Goal: Task Accomplishment & Management: Use online tool/utility

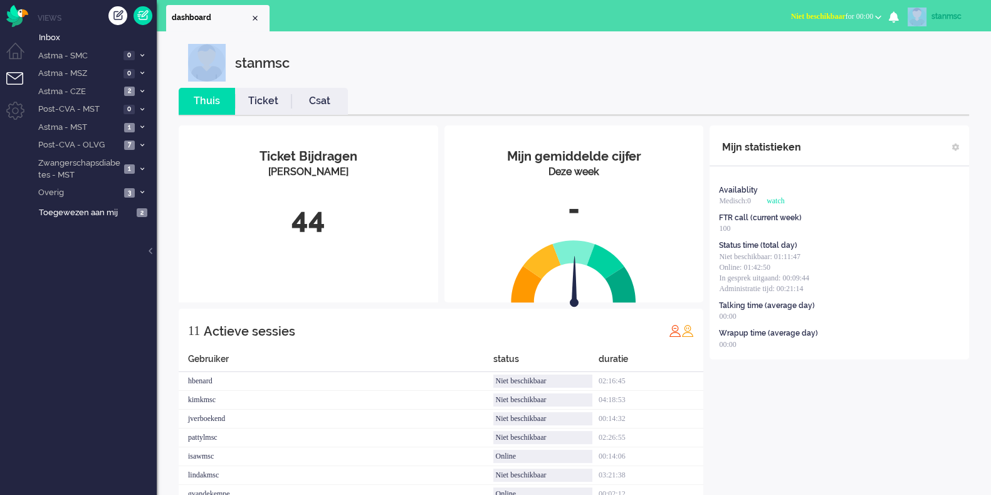
drag, startPoint x: 0, startPoint y: 0, endPoint x: 909, endPoint y: 19, distance: 909.5
click at [909, 19] on div "dashboard Dashboard X Dashboard Niet beschikbaar Online Outbound pending Niet b…" at bounding box center [574, 306] width 835 height 613
click at [855, 19] on span "Niet beschikbaar for 00:00" at bounding box center [832, 16] width 82 height 9
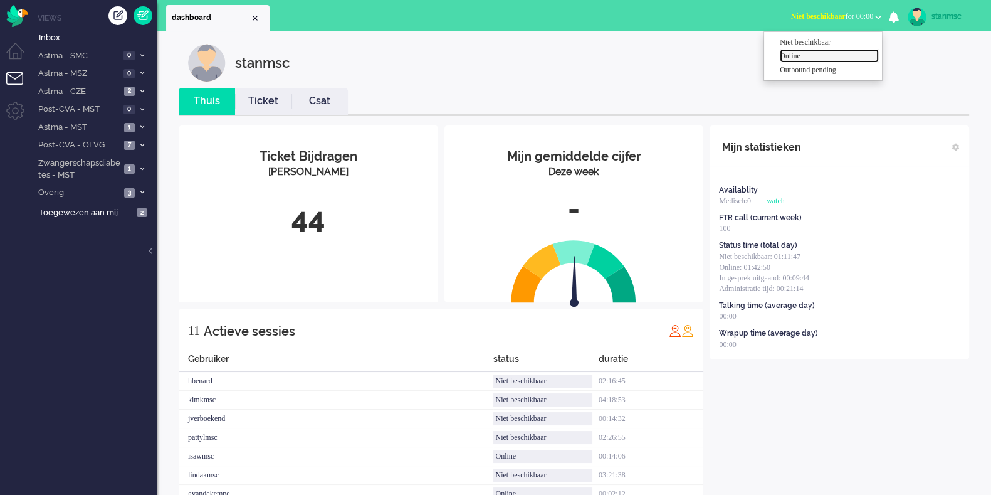
click at [800, 58] on label "Online" at bounding box center [829, 56] width 99 height 11
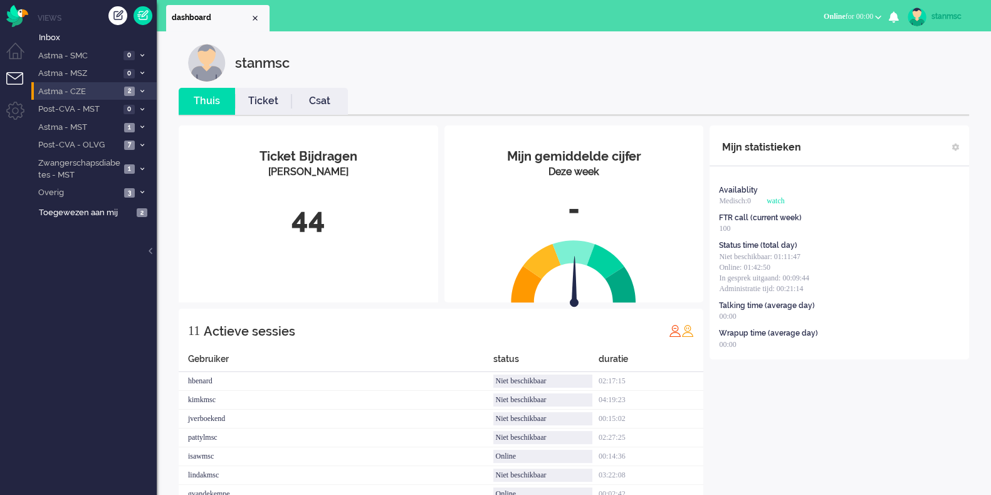
click at [112, 89] on span "Astma - CZE" at bounding box center [78, 92] width 84 height 12
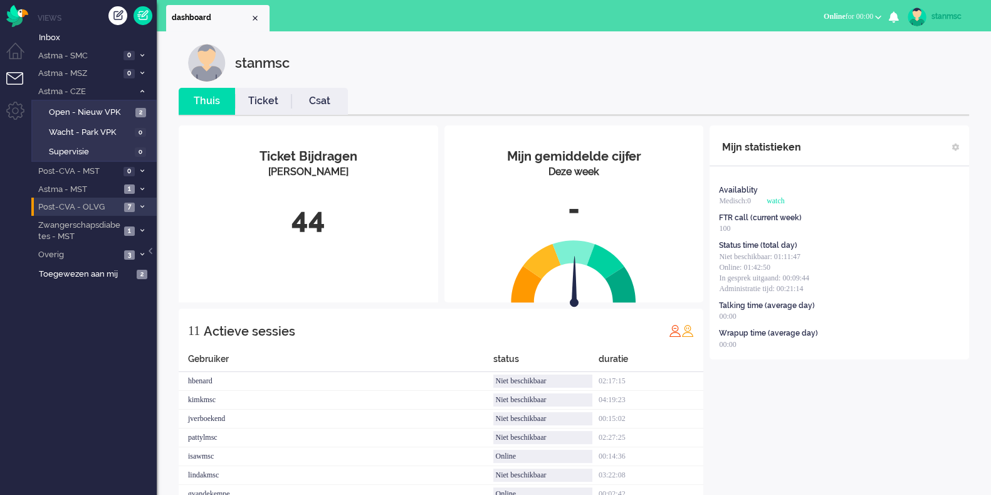
click at [90, 198] on li "Post-CVA - OLVG 7" at bounding box center [93, 207] width 125 height 18
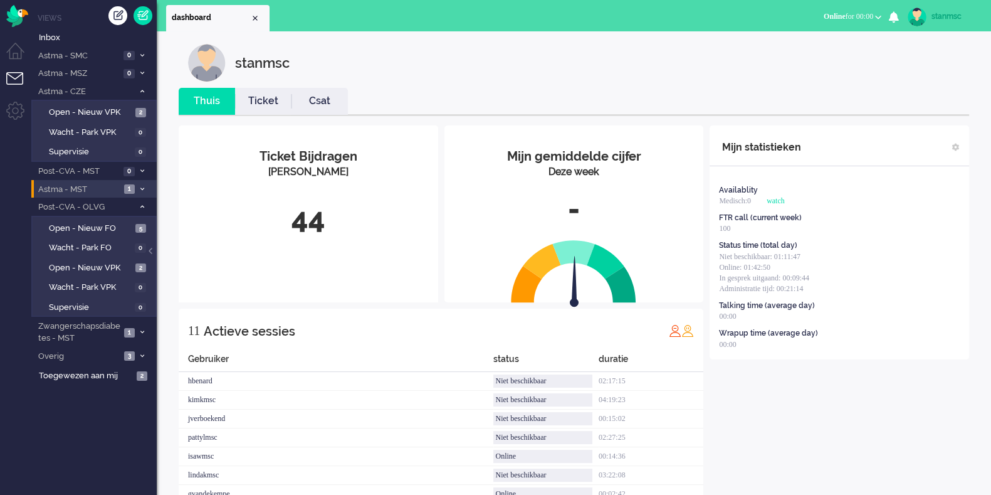
click at [92, 186] on span "Astma - MST" at bounding box center [78, 190] width 84 height 12
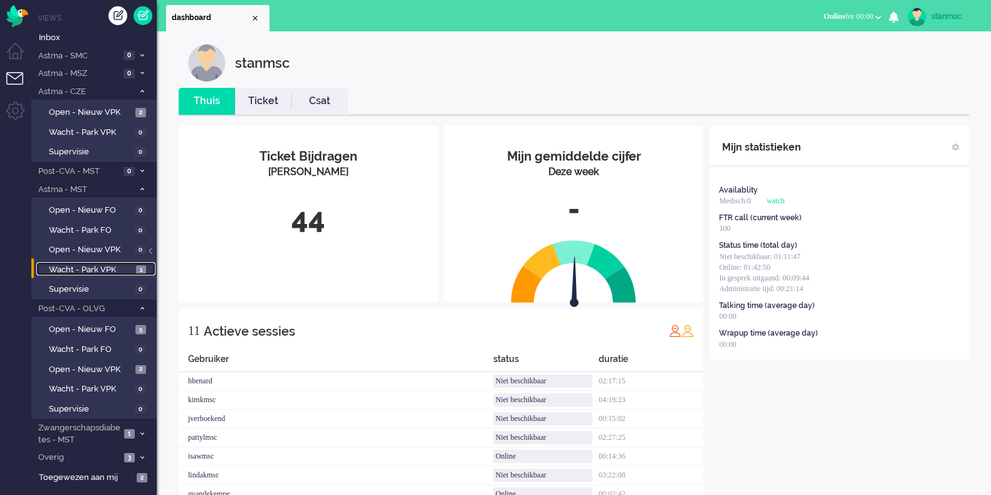
click at [86, 268] on span "Wacht - Park VPK" at bounding box center [91, 270] width 84 height 12
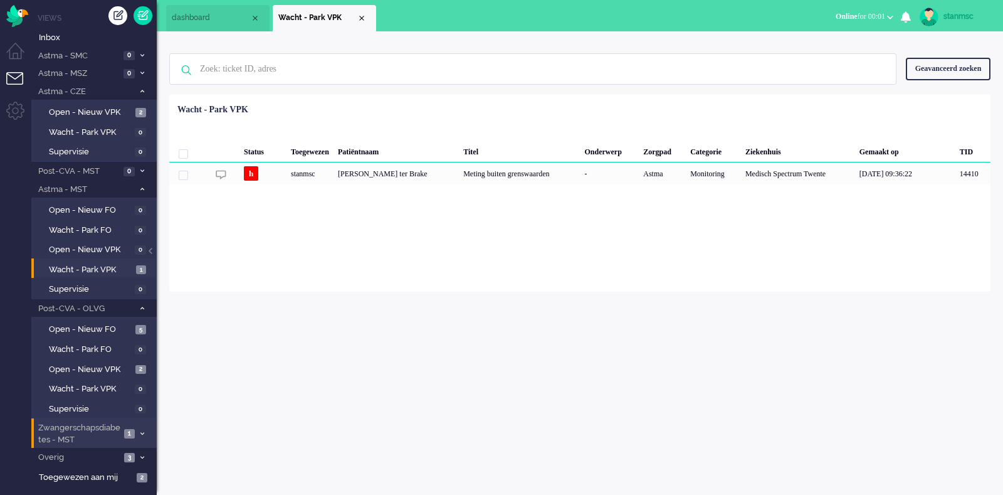
click at [108, 431] on span "Zwangerschapsdiabetes - MST" at bounding box center [78, 433] width 84 height 23
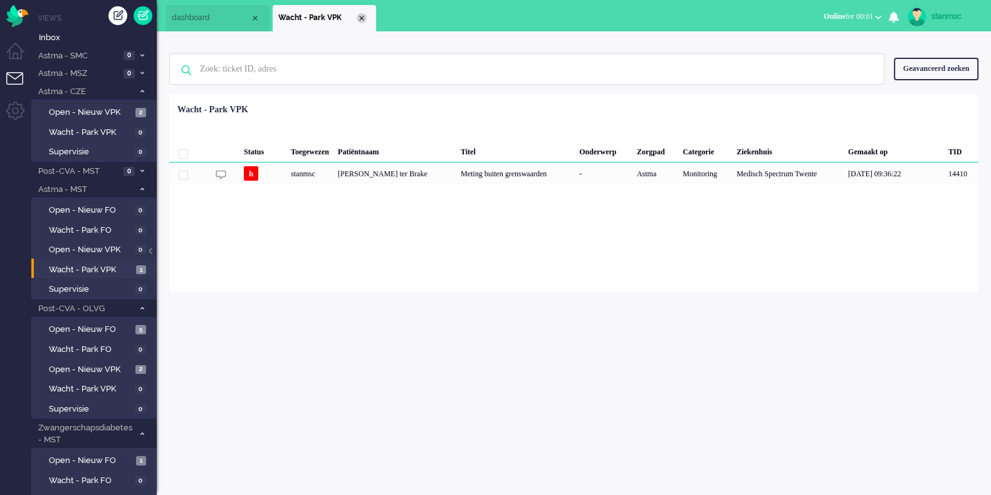
click at [364, 14] on div "Close tab" at bounding box center [362, 18] width 10 height 10
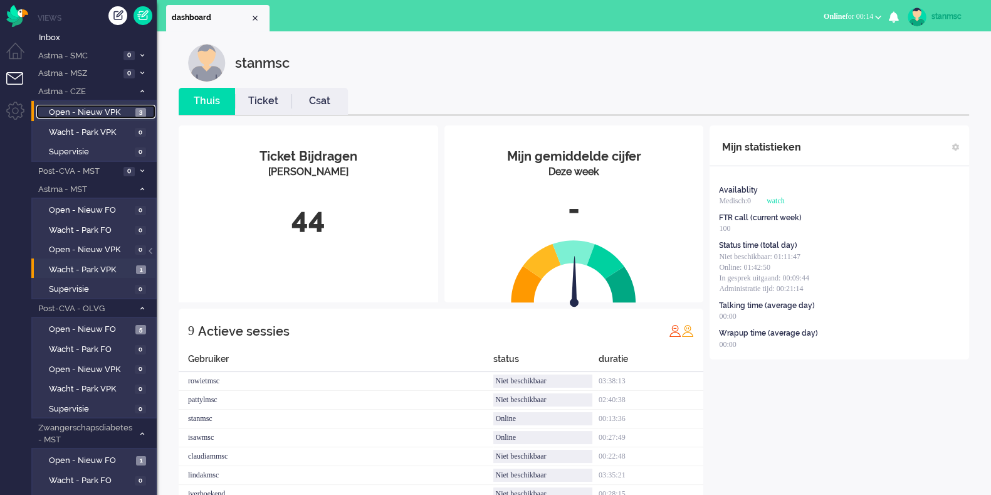
click at [104, 110] on span "Open - Nieuw VPK" at bounding box center [90, 113] width 83 height 12
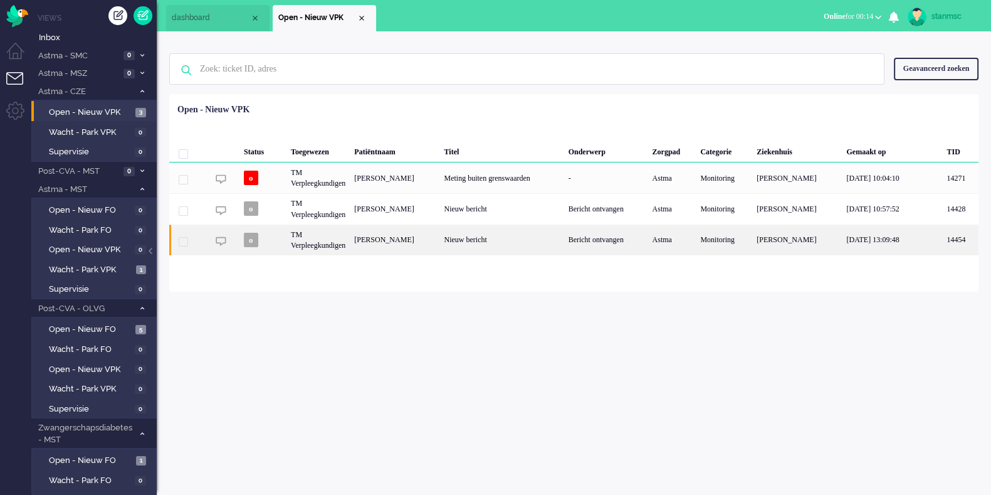
click at [345, 241] on div "TM Verpleegkundigen" at bounding box center [318, 240] width 63 height 31
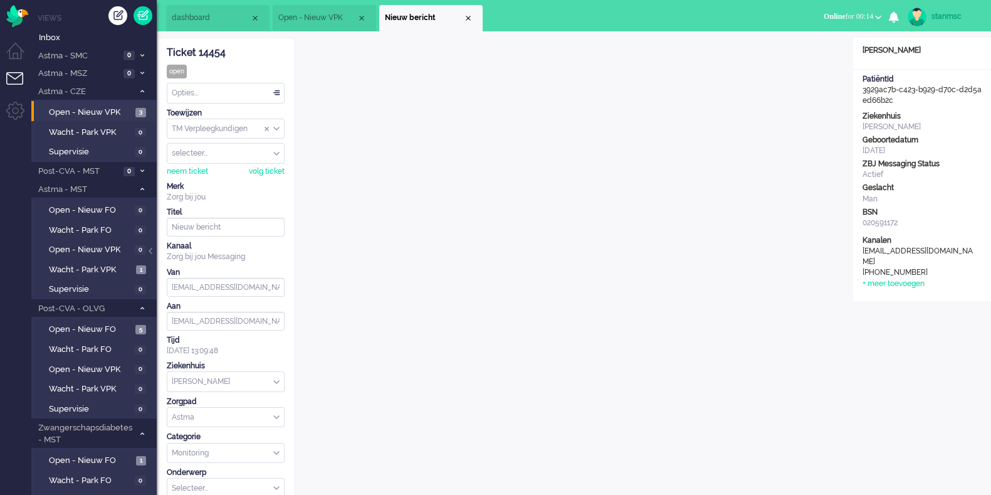
scroll to position [37, 0]
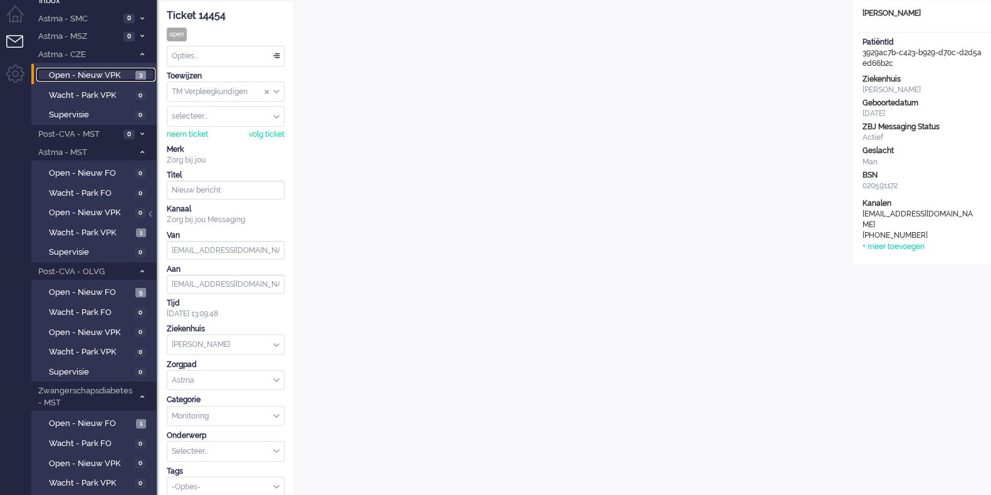
click at [87, 73] on span "Open - Nieuw VPK" at bounding box center [90, 76] width 83 height 12
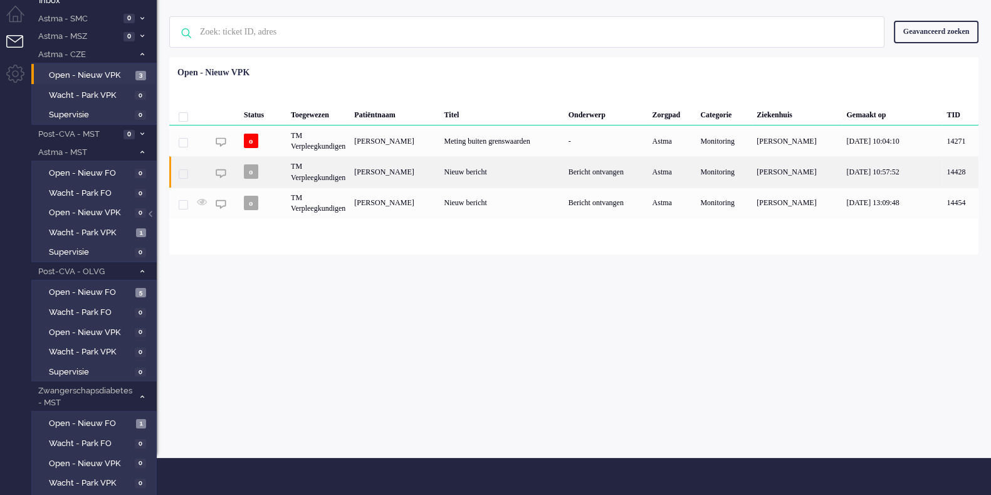
click at [320, 171] on div "TM Verpleegkundigen" at bounding box center [318, 171] width 63 height 31
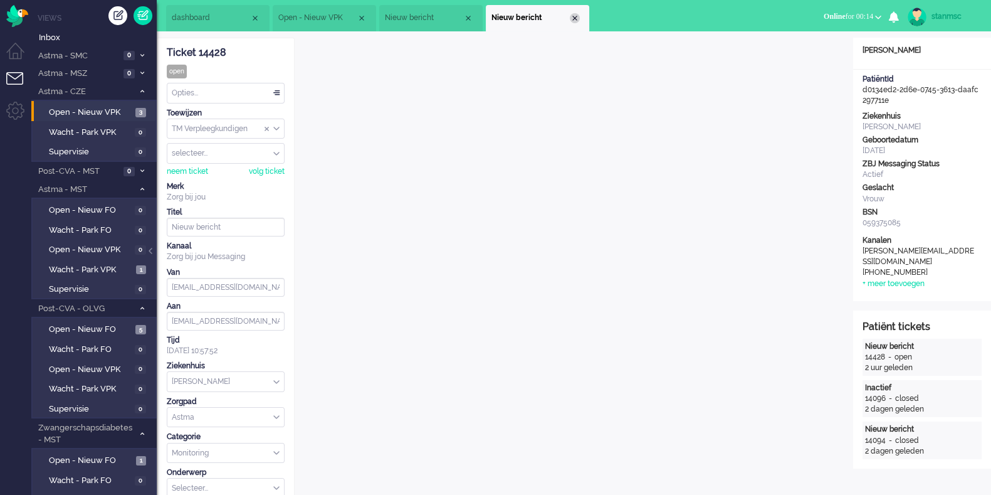
click at [575, 17] on div "Close tab" at bounding box center [575, 18] width 10 height 10
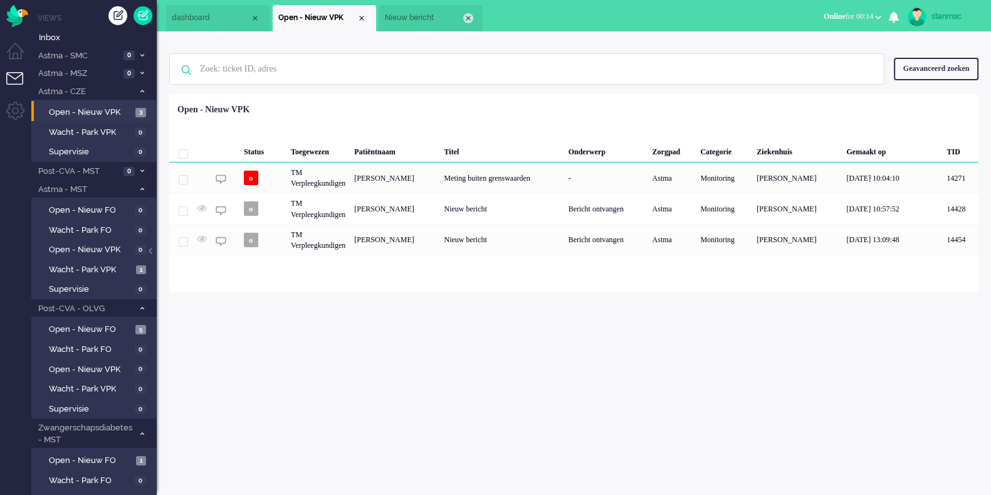
click at [468, 20] on div "Close tab" at bounding box center [468, 18] width 10 height 10
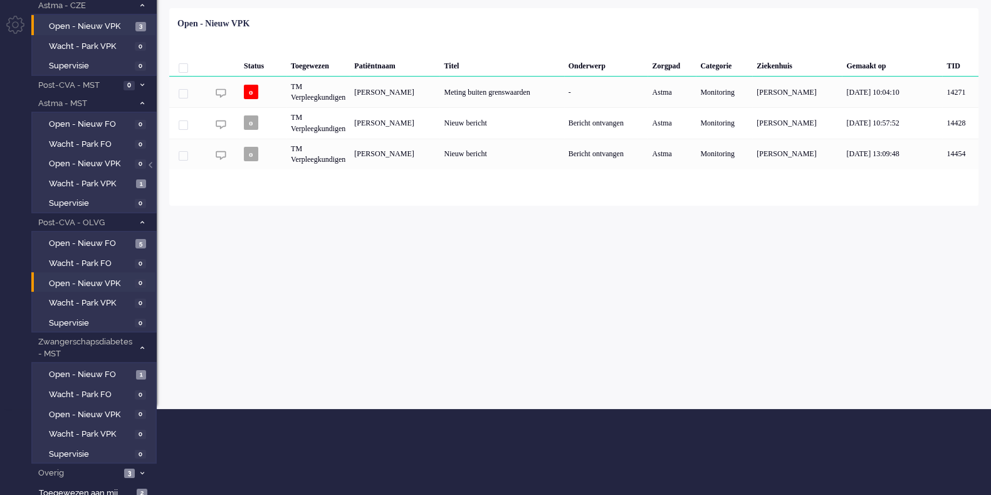
scroll to position [90, 0]
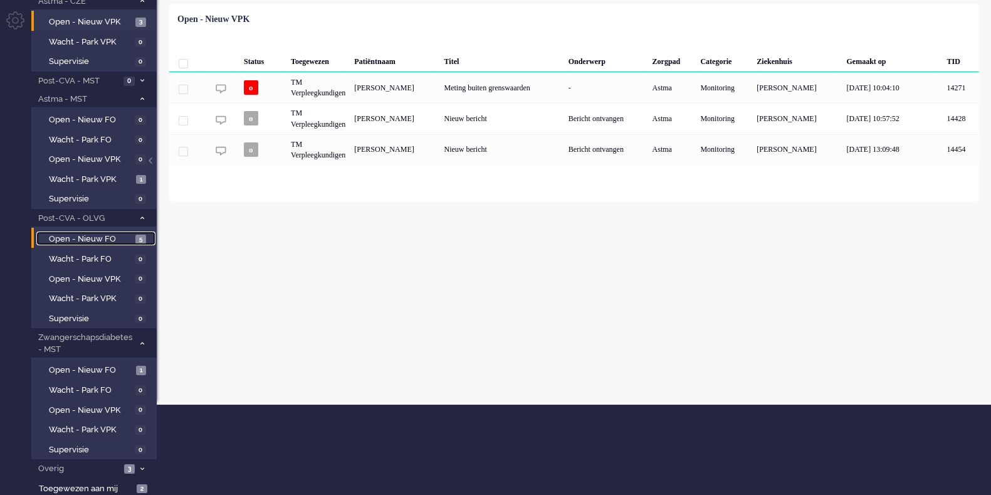
click at [108, 240] on span "Open - Nieuw FO" at bounding box center [90, 239] width 83 height 12
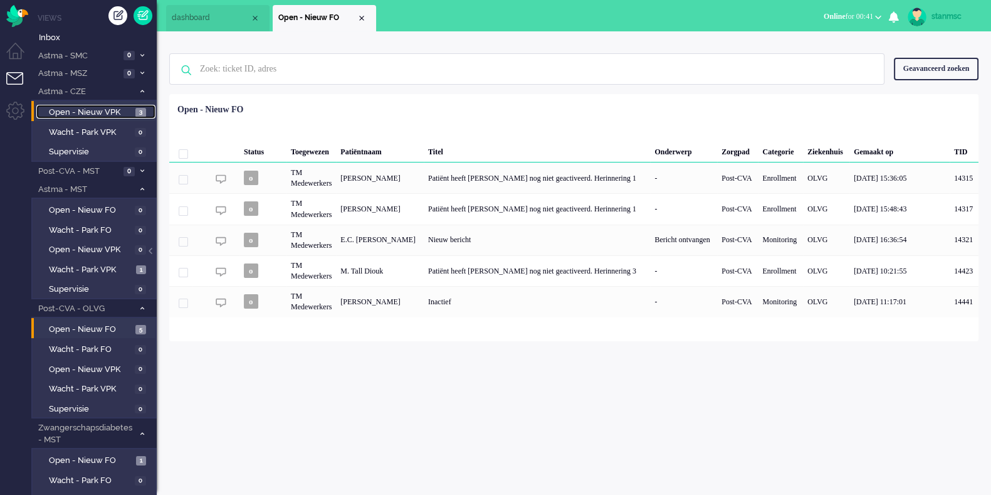
click at [89, 111] on span "Open - Nieuw VPK" at bounding box center [90, 113] width 83 height 12
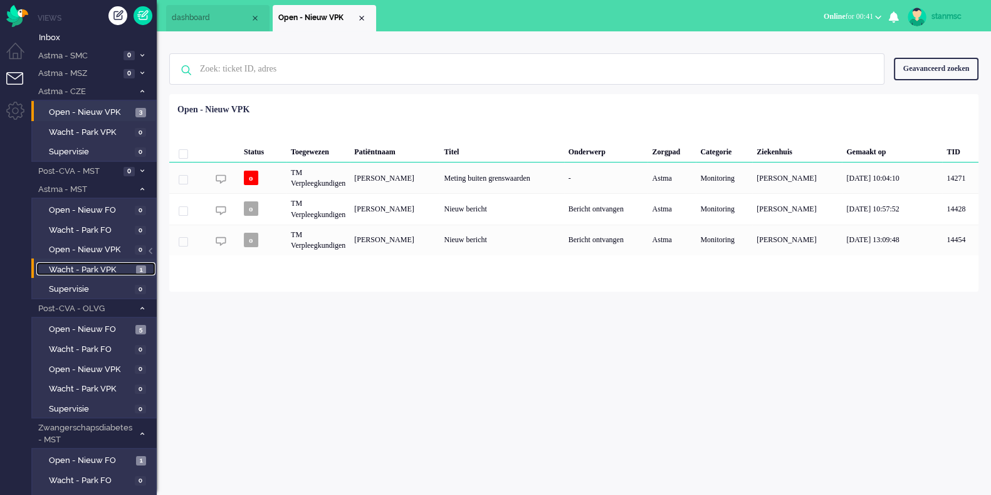
click at [91, 267] on span "Wacht - Park VPK" at bounding box center [91, 270] width 84 height 12
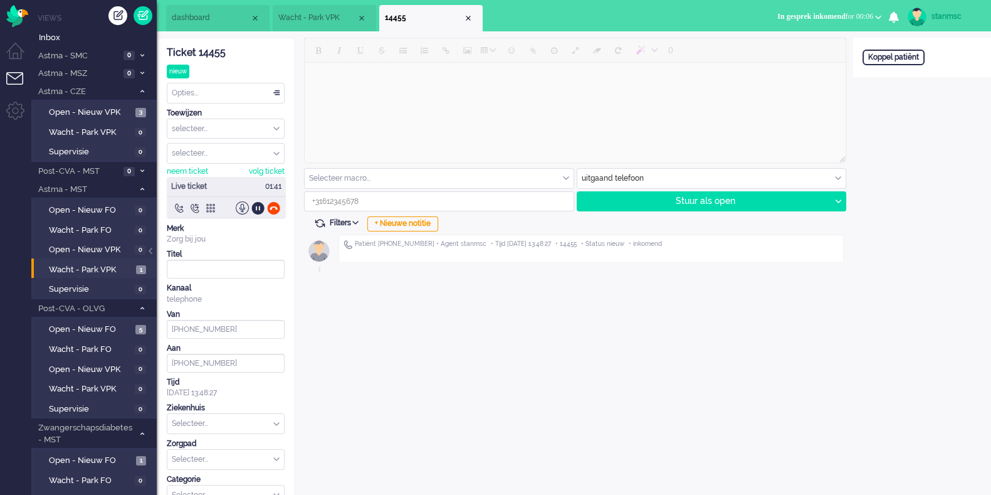
type input "[PHONE_NUMBER]"
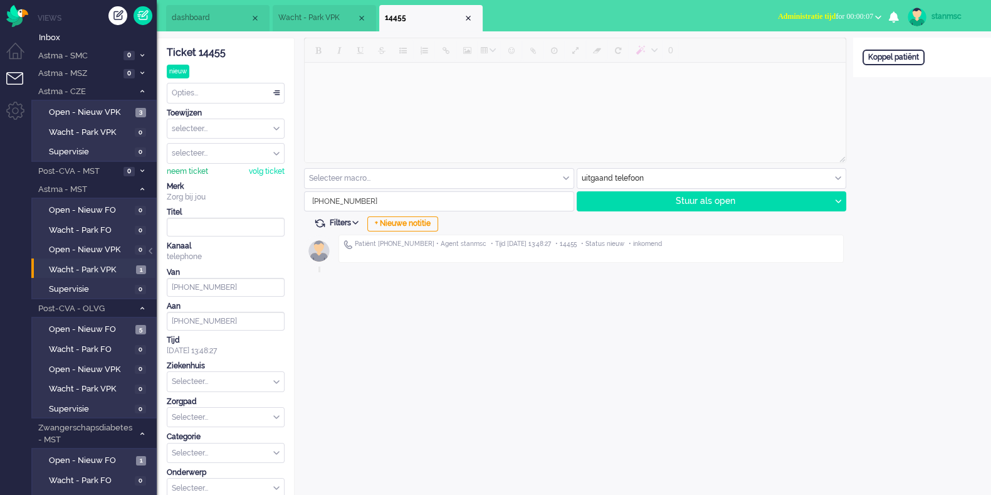
click at [194, 167] on div "neem ticket" at bounding box center [187, 171] width 41 height 11
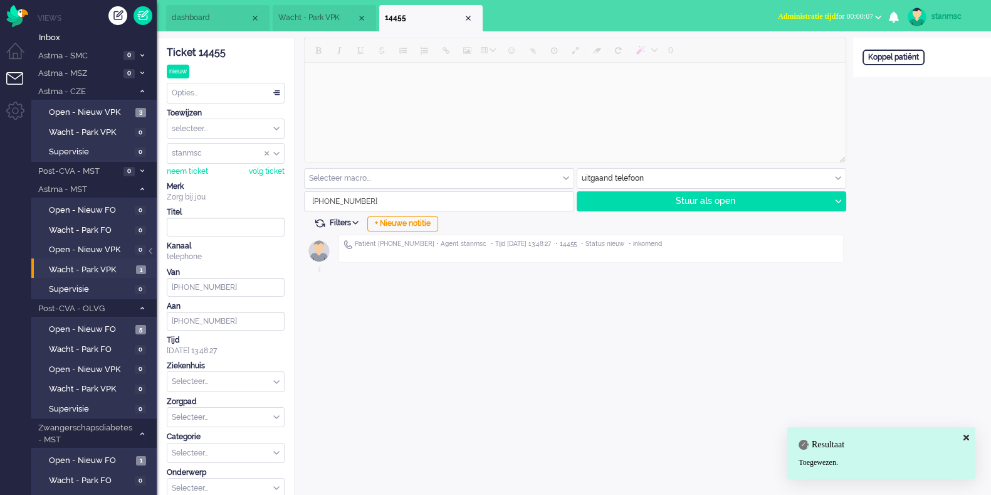
click at [229, 95] on div "Opties..." at bounding box center [225, 92] width 117 height 19
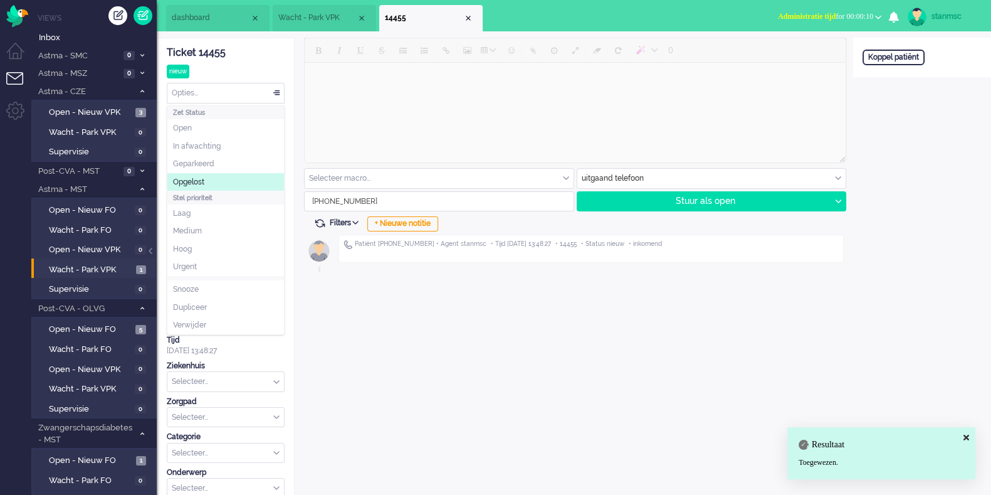
click at [204, 180] on span "Opgelost" at bounding box center [188, 182] width 31 height 11
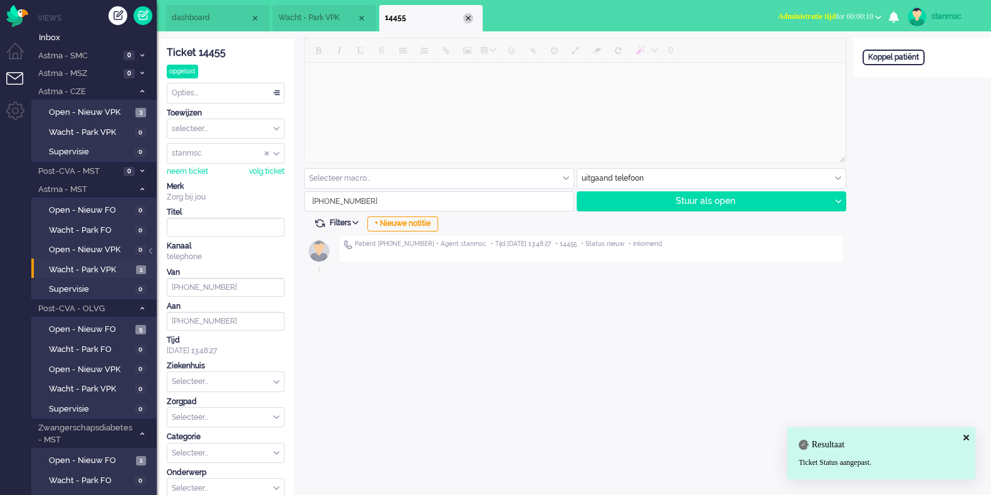
click at [470, 20] on div "Close tab" at bounding box center [468, 18] width 10 height 10
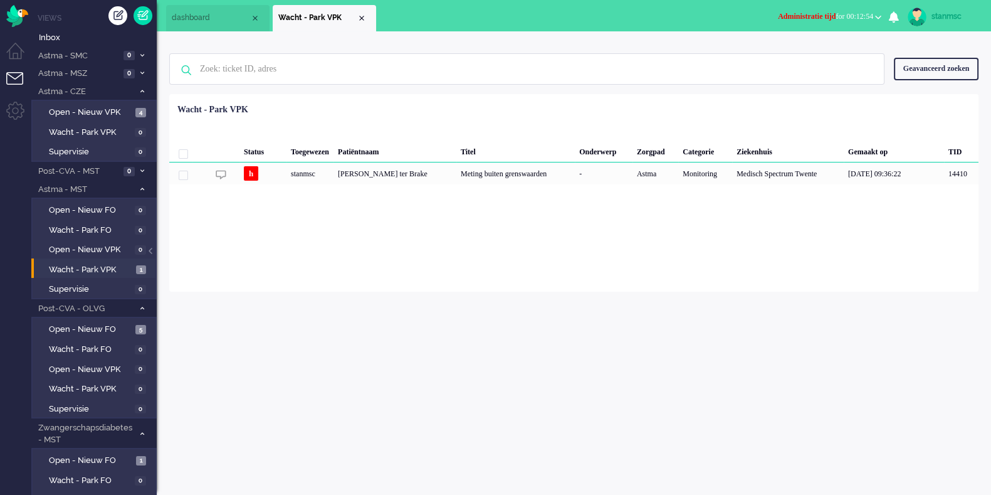
click at [821, 18] on span "Administratie tijd" at bounding box center [807, 16] width 58 height 9
click at [806, 55] on label "Online" at bounding box center [829, 56] width 99 height 11
click at [113, 110] on span "Open - Nieuw VPK" at bounding box center [90, 113] width 83 height 12
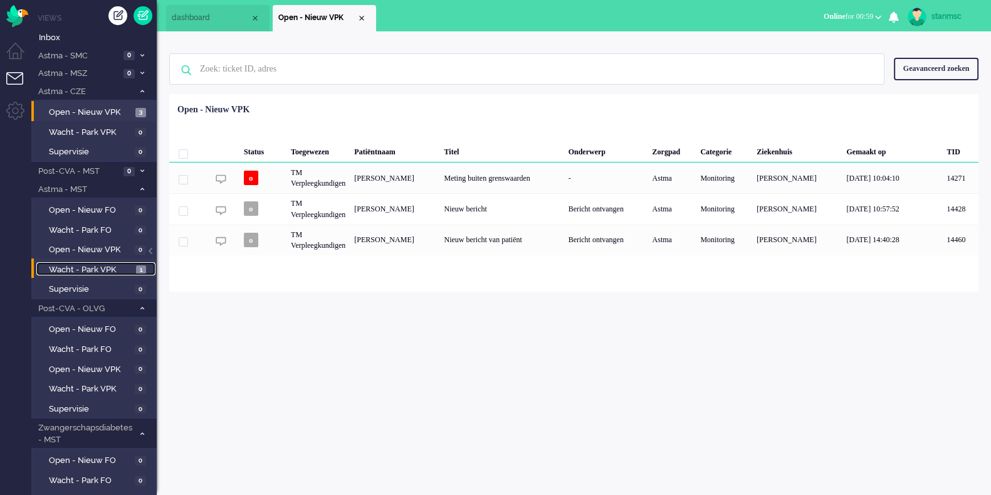
click at [90, 267] on span "Wacht - Park VPK" at bounding box center [91, 270] width 84 height 12
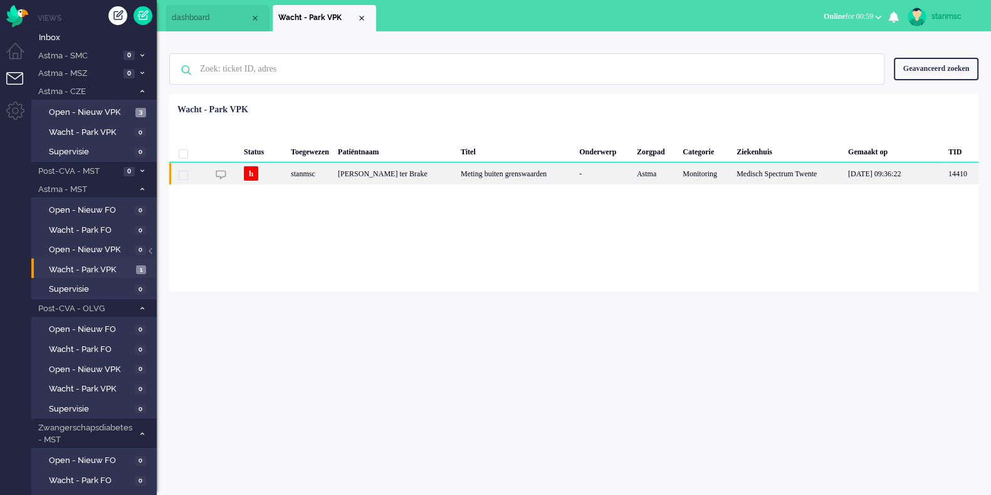
click at [287, 175] on div "stanmsc" at bounding box center [310, 173] width 47 height 22
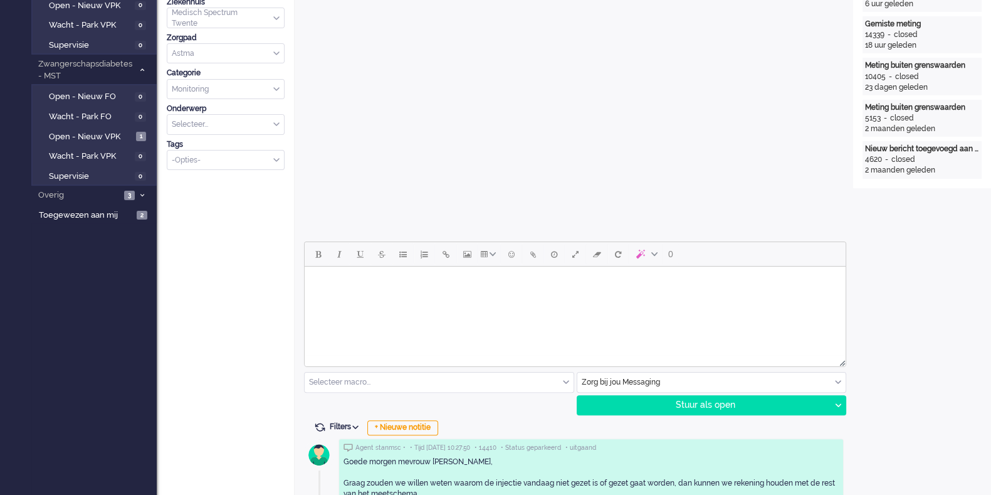
scroll to position [356, 0]
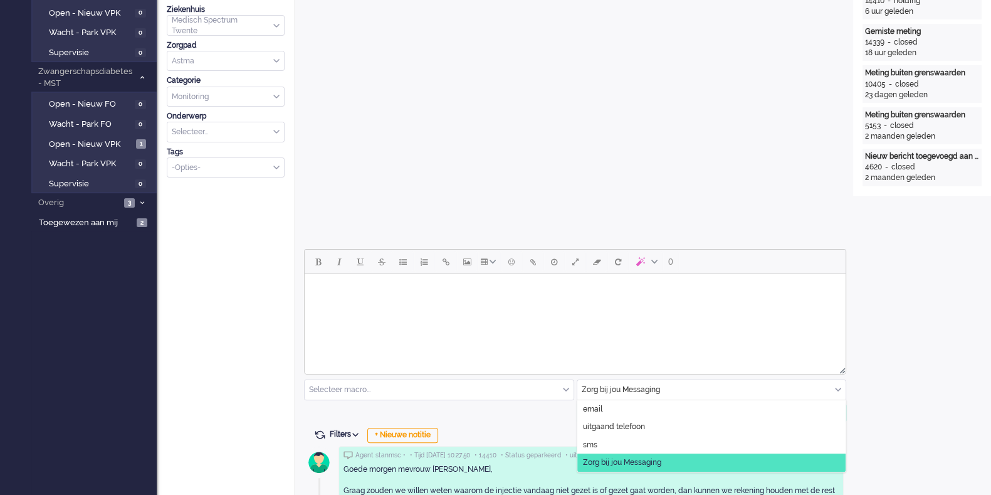
click at [630, 392] on input "text" at bounding box center [712, 389] width 269 height 19
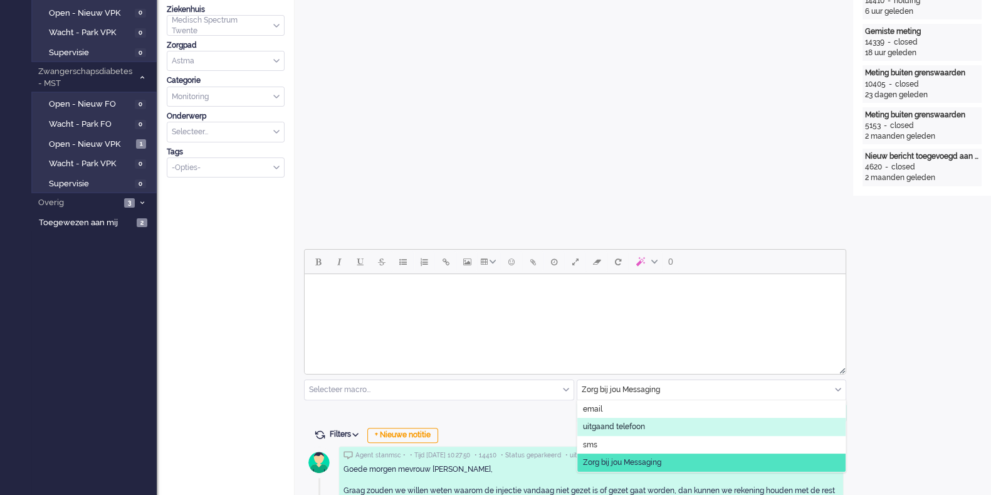
click at [614, 425] on span "uitgaand telefoon" at bounding box center [614, 426] width 62 height 11
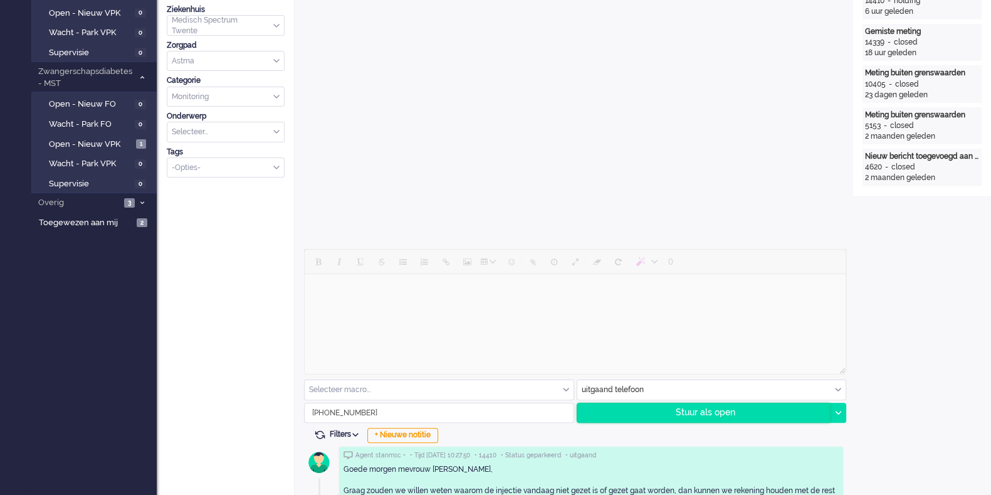
click at [700, 413] on div "Stuur als open" at bounding box center [704, 412] width 253 height 19
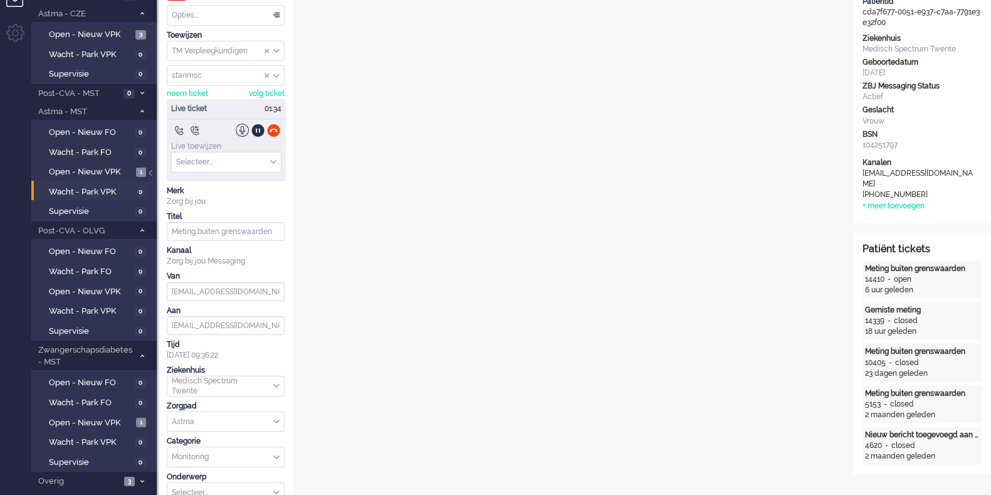
scroll to position [0, 0]
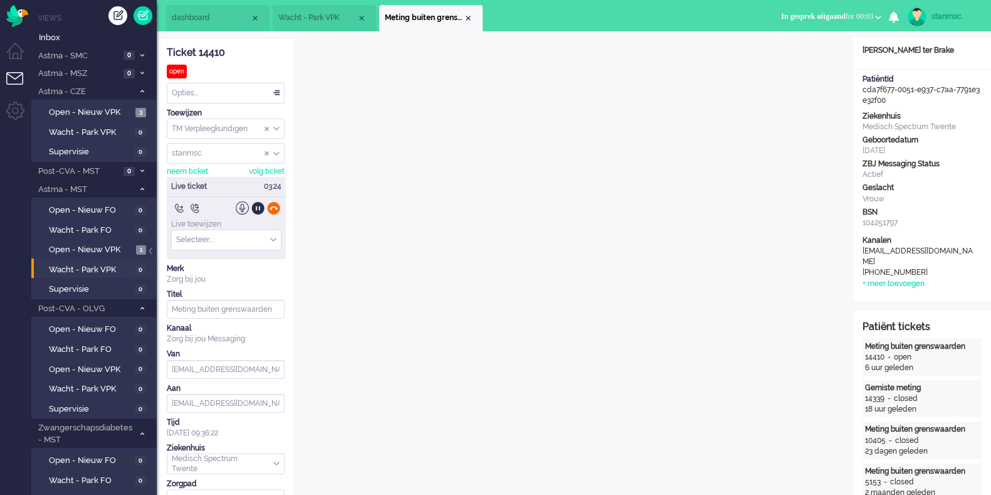
click at [271, 209] on div at bounding box center [273, 207] width 13 height 13
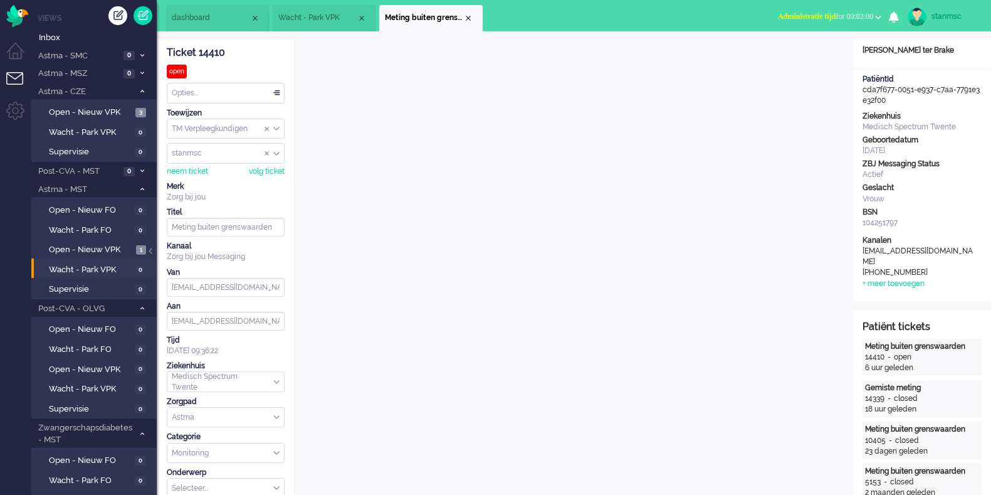
click at [194, 88] on div "Opties..." at bounding box center [225, 92] width 117 height 19
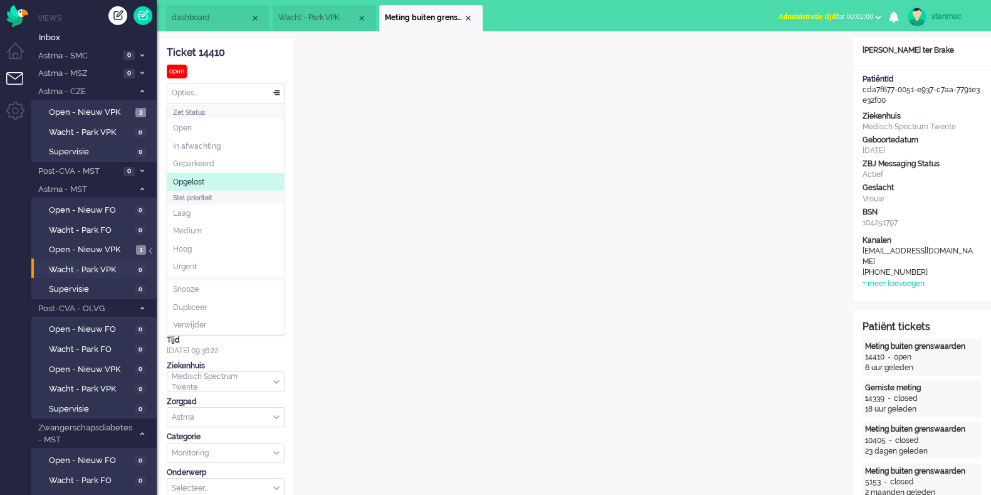
click at [198, 182] on span "Opgelost" at bounding box center [188, 182] width 31 height 11
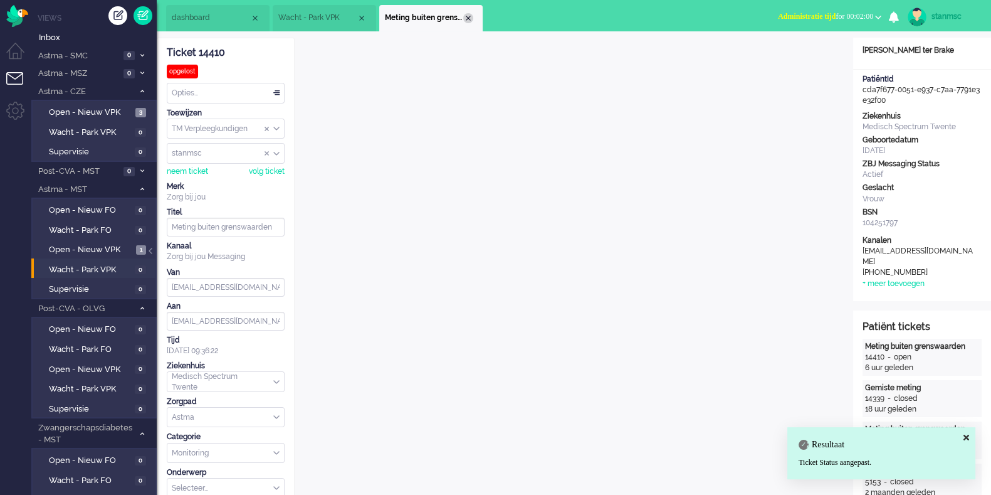
click at [464, 19] on div "Close tab" at bounding box center [468, 18] width 10 height 10
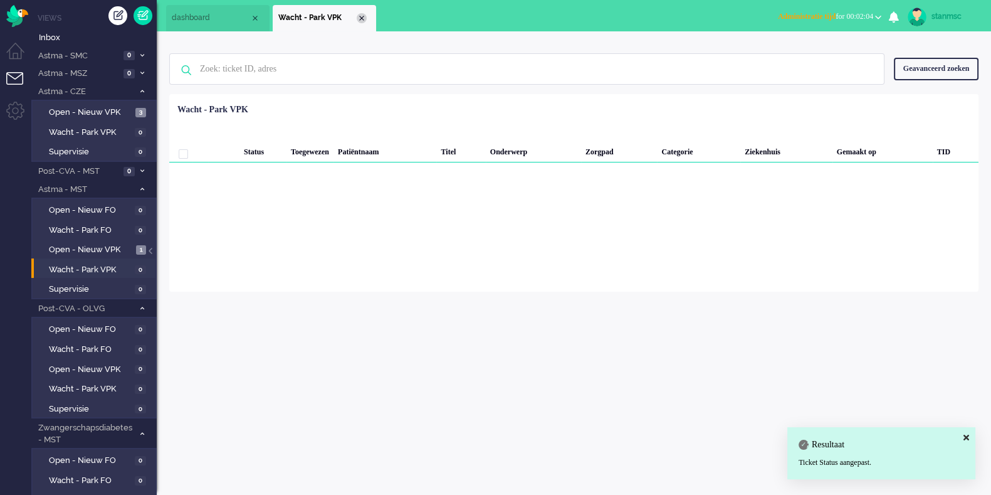
click at [366, 16] on div "Close tab" at bounding box center [362, 18] width 10 height 10
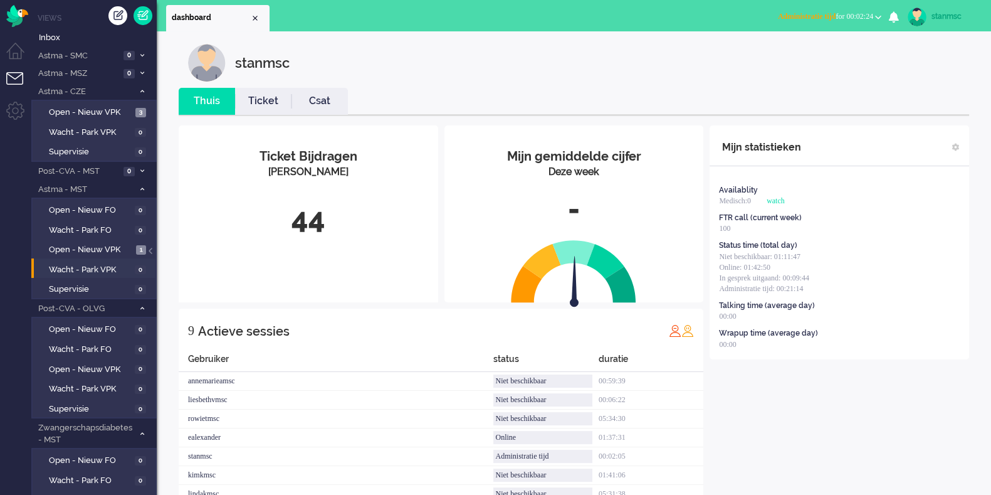
click at [844, 14] on span "Administratie tijd for 00:02:24" at bounding box center [825, 16] width 95 height 9
click at [812, 55] on label "Online" at bounding box center [829, 56] width 99 height 11
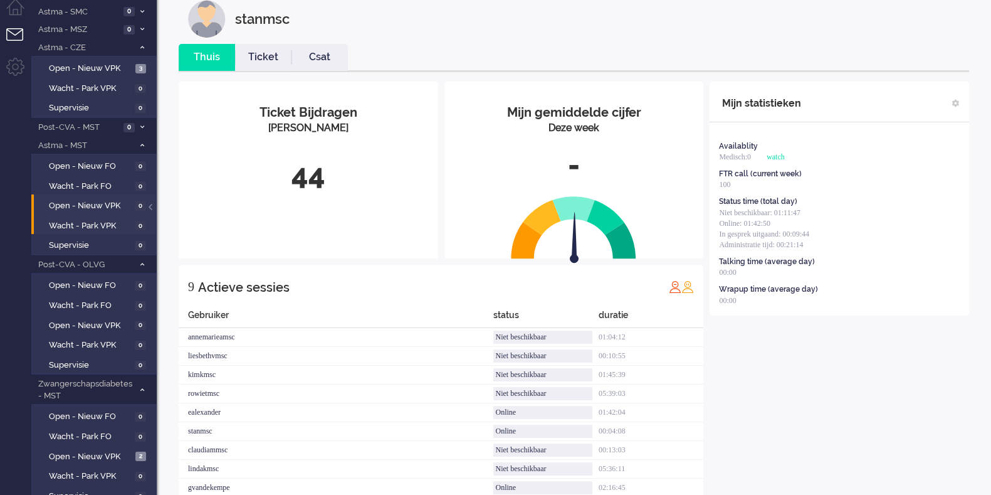
scroll to position [90, 0]
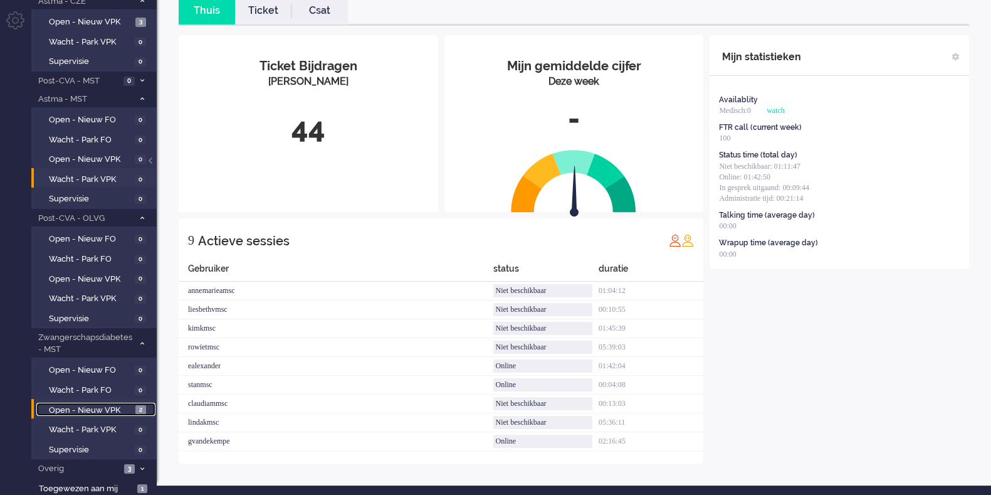
click at [88, 410] on span "Open - Nieuw VPK" at bounding box center [90, 410] width 83 height 12
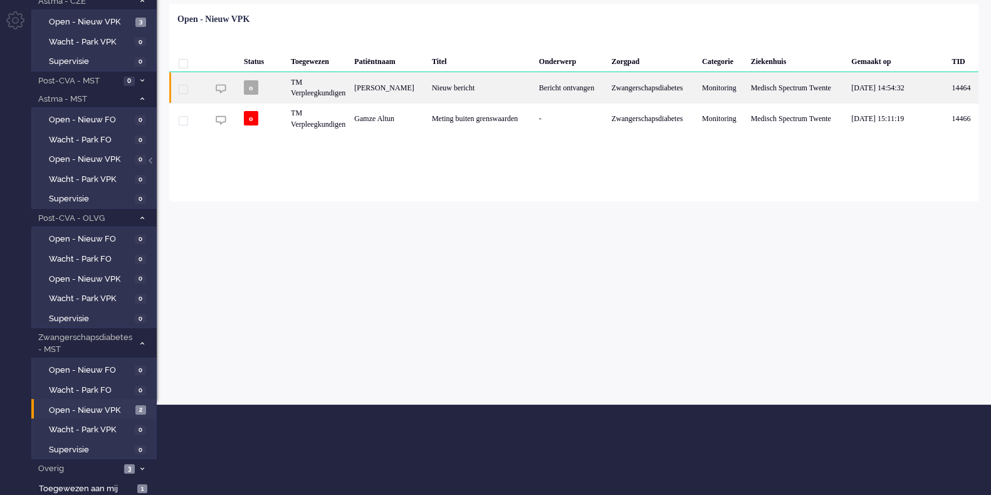
click at [350, 80] on div "TM Verpleegkundigen" at bounding box center [318, 87] width 63 height 31
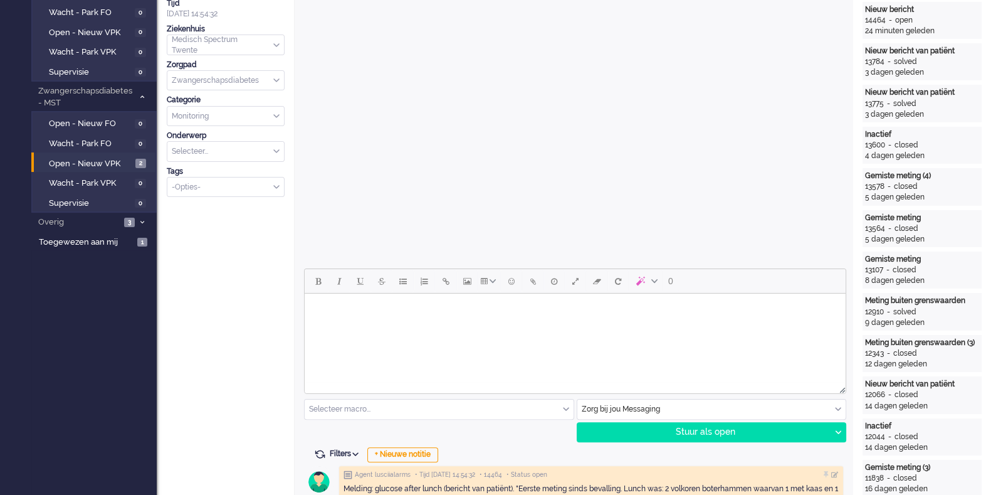
scroll to position [392, 0]
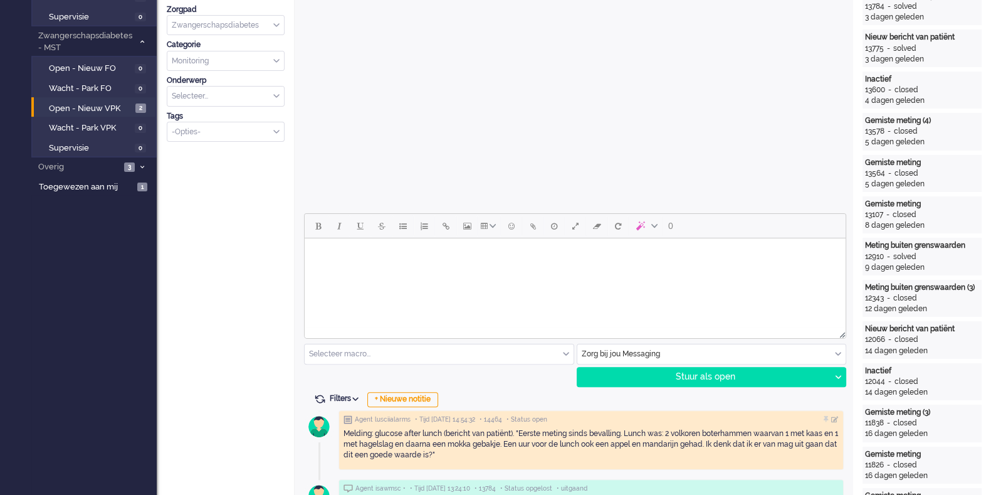
click at [346, 270] on html at bounding box center [575, 254] width 541 height 32
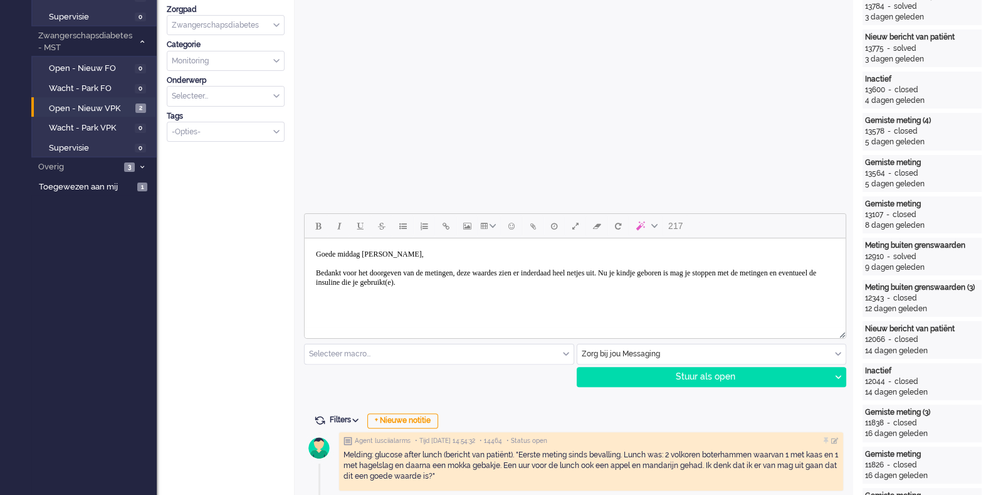
click at [548, 283] on body "Goede middag [PERSON_NAME], Bedankt voor het doorgeven van de metingen, deze wa…" at bounding box center [575, 273] width 531 height 60
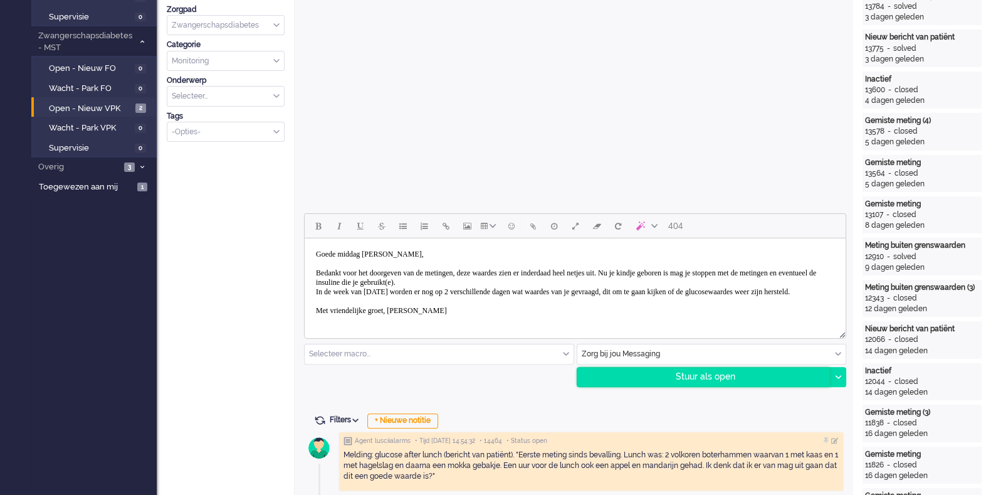
click at [682, 378] on div "Stuur als open" at bounding box center [704, 376] width 253 height 19
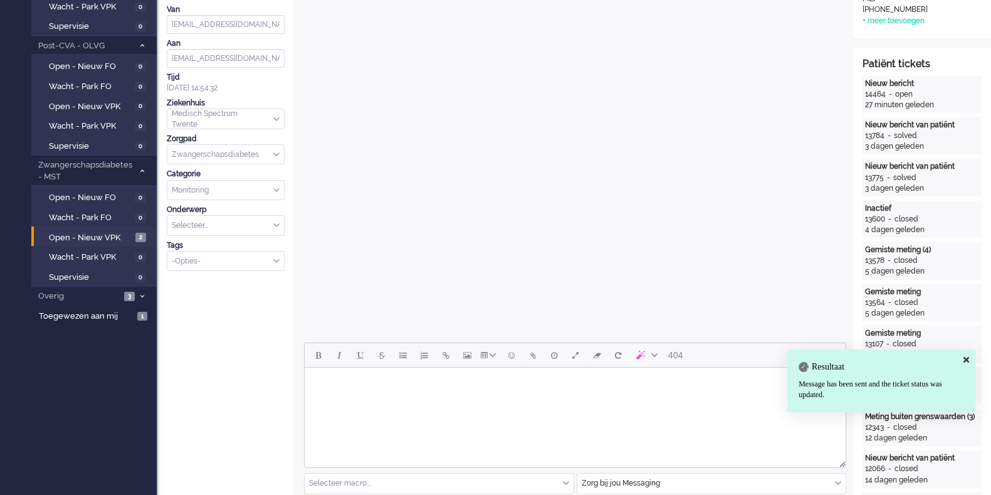
scroll to position [0, 0]
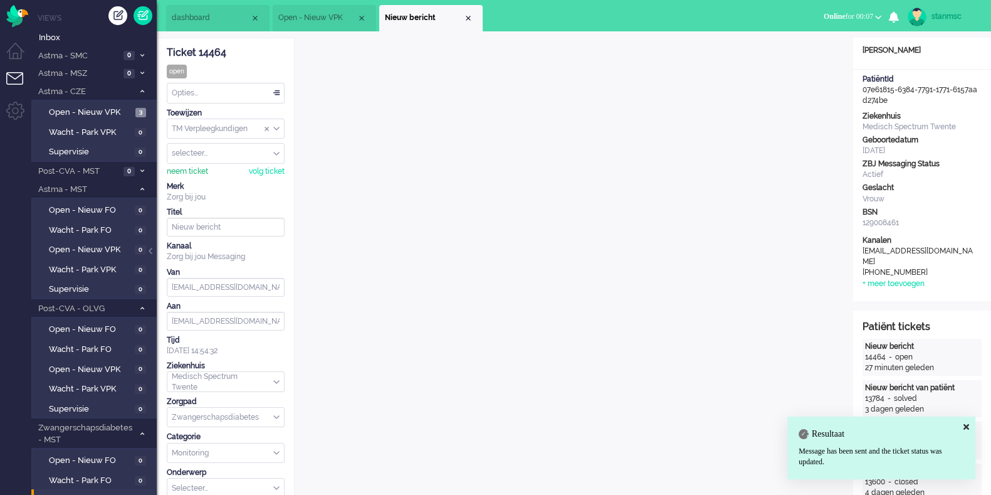
click at [195, 166] on div "neem ticket" at bounding box center [187, 171] width 41 height 11
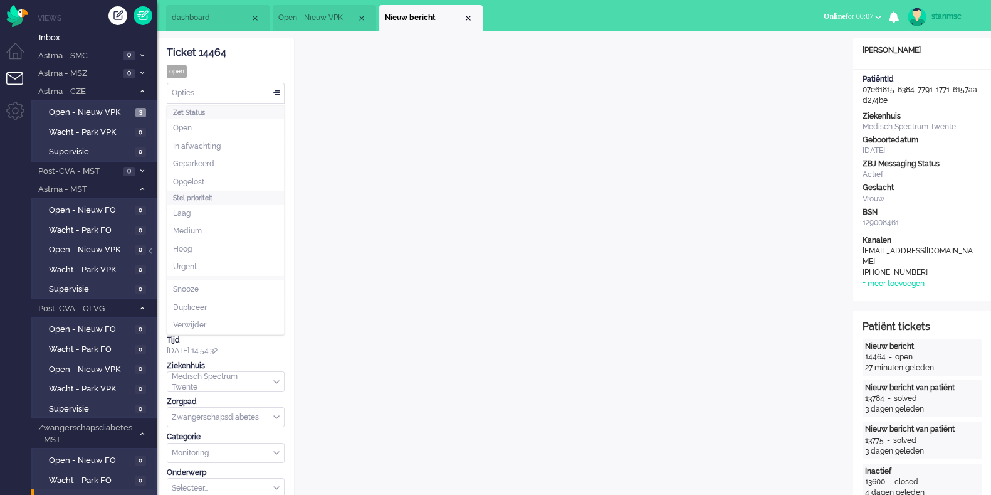
click at [232, 95] on div "Opties..." at bounding box center [225, 92] width 117 height 19
click at [208, 177] on li "Opgelost" at bounding box center [225, 182] width 117 height 18
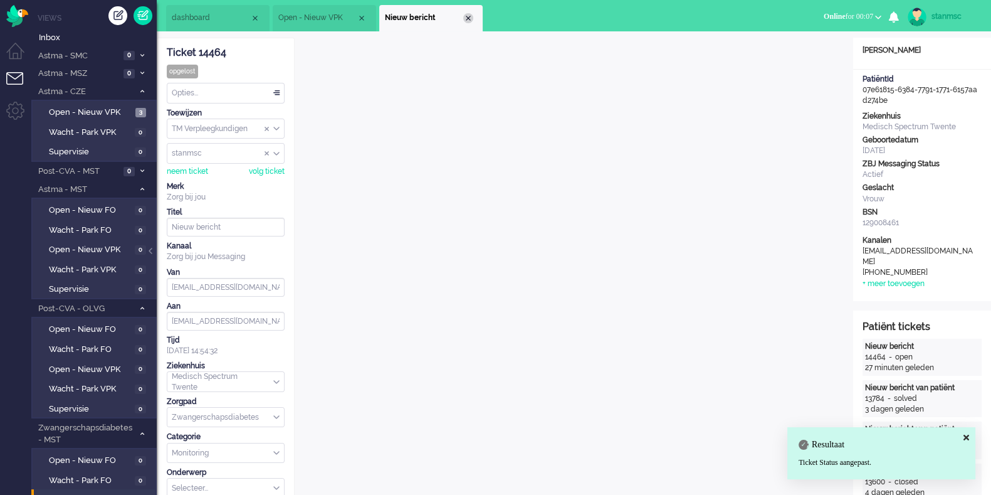
click at [470, 18] on div "Close tab" at bounding box center [468, 18] width 10 height 10
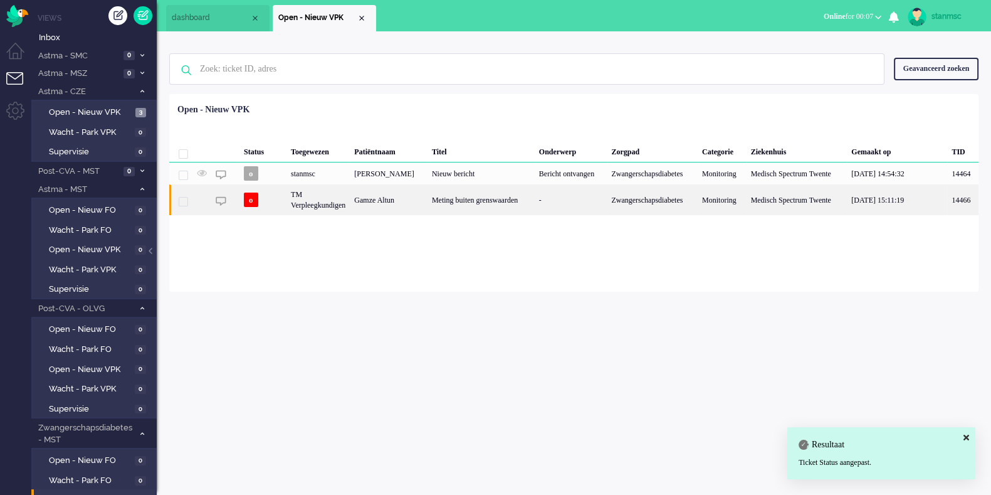
click at [340, 215] on div "TM Verpleegkundigen" at bounding box center [318, 199] width 63 height 31
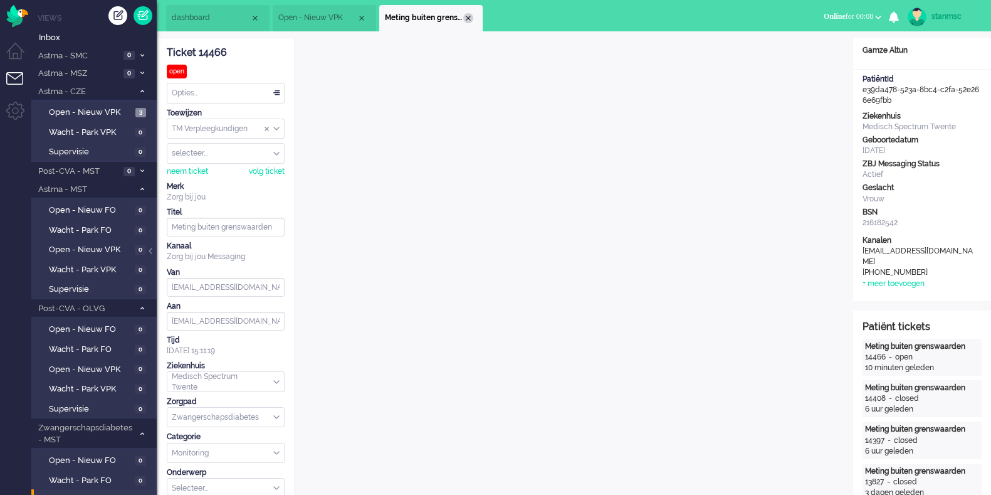
click at [470, 17] on div "Close tab" at bounding box center [468, 18] width 10 height 10
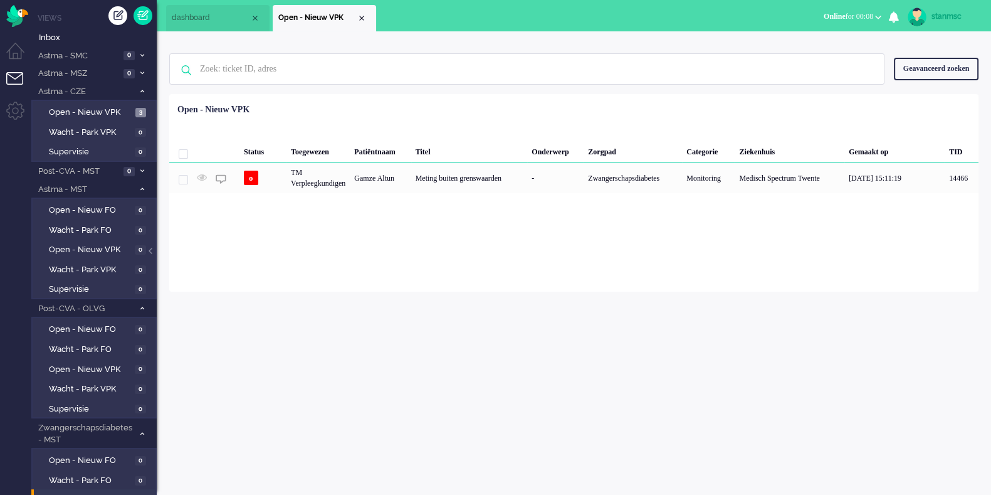
click at [223, 17] on span "dashboard" at bounding box center [211, 18] width 78 height 11
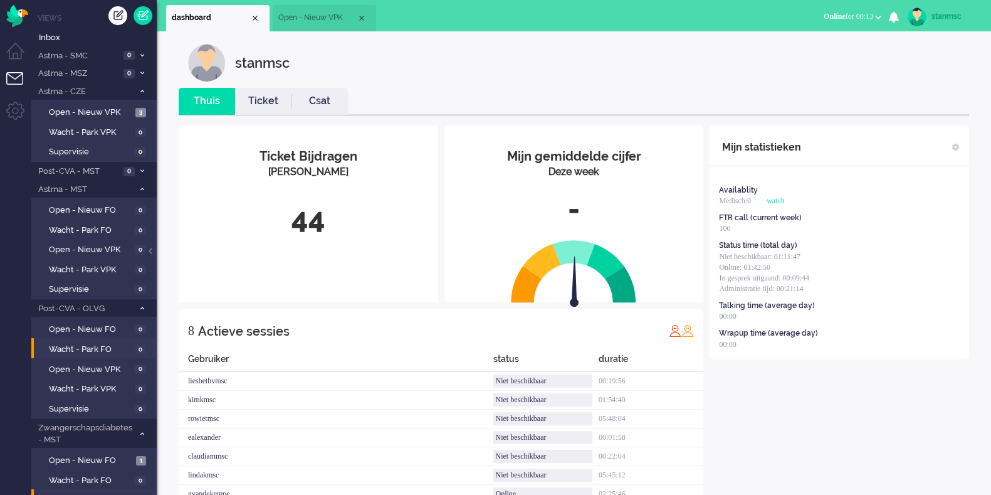
scroll to position [90, 0]
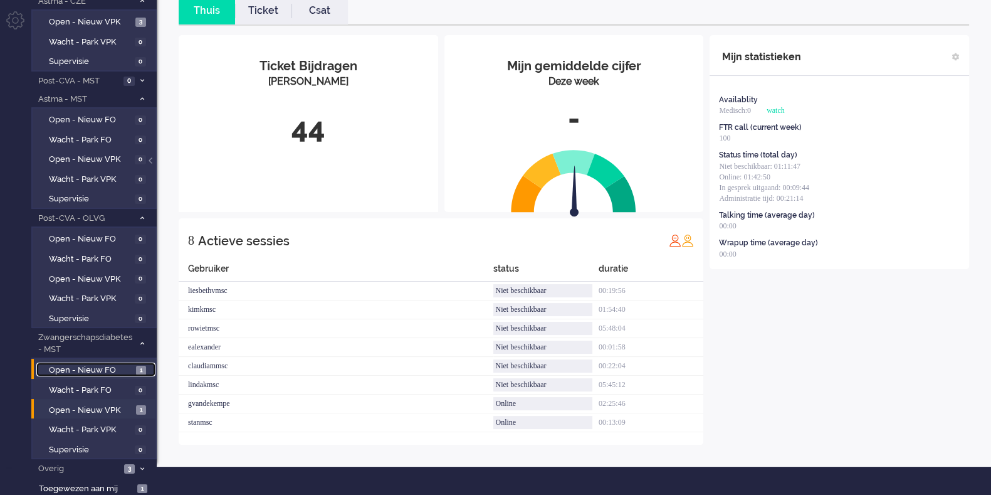
click at [122, 368] on span "Open - Nieuw FO" at bounding box center [91, 370] width 84 height 12
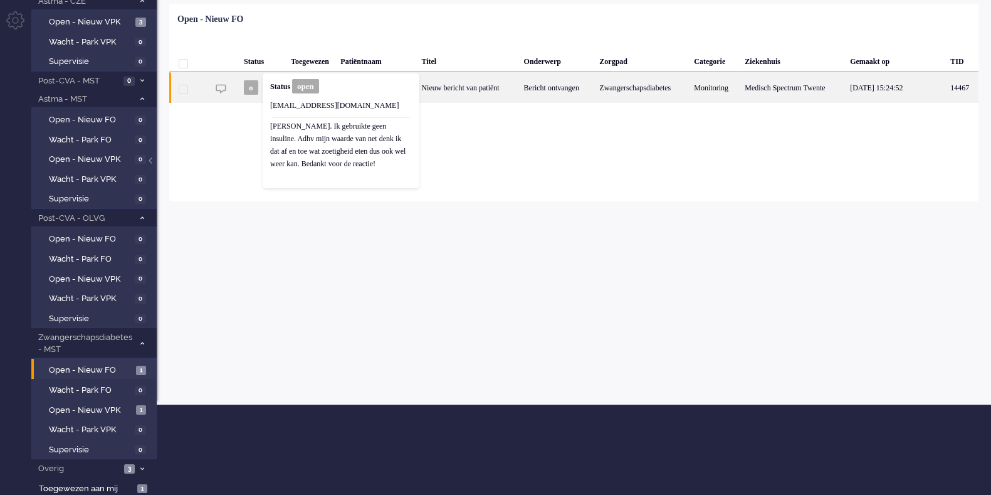
click at [258, 88] on span "o" at bounding box center [251, 87] width 14 height 14
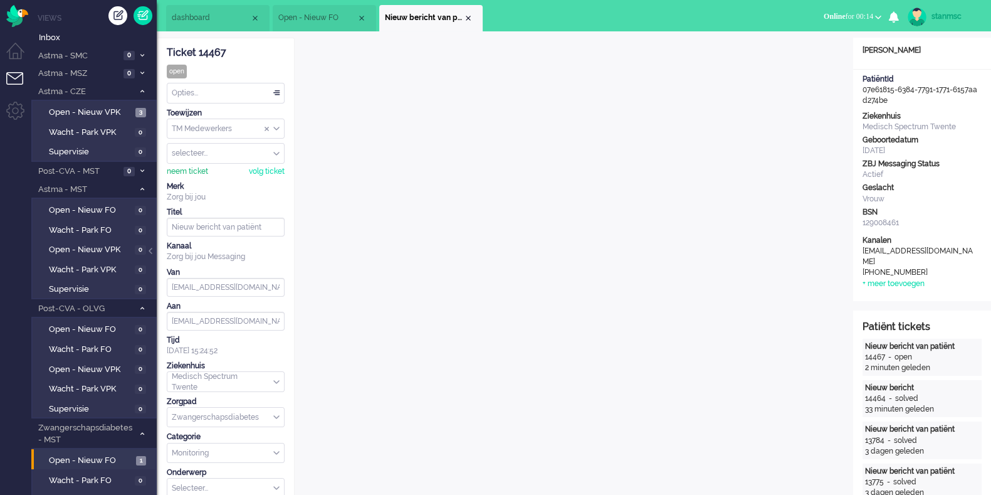
click at [198, 171] on div "neem ticket" at bounding box center [187, 171] width 41 height 11
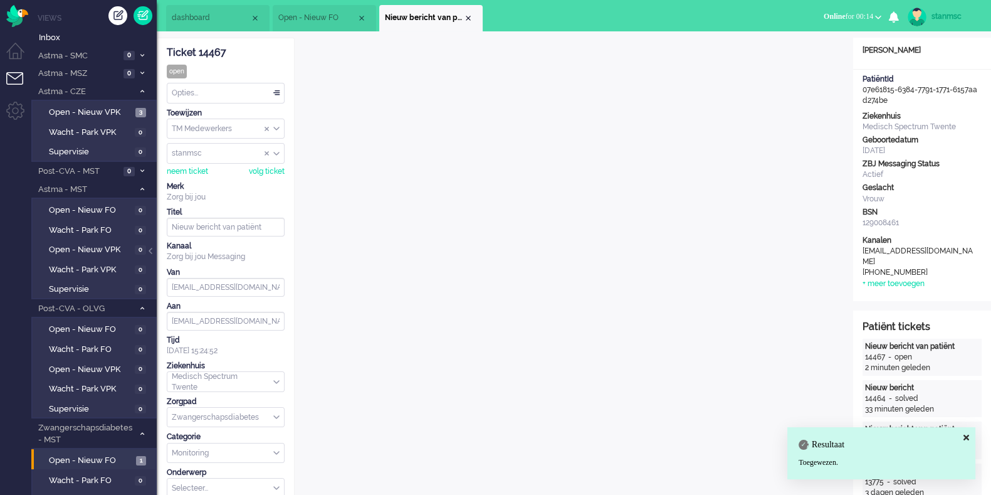
click at [248, 94] on div "Opties..." at bounding box center [225, 92] width 117 height 19
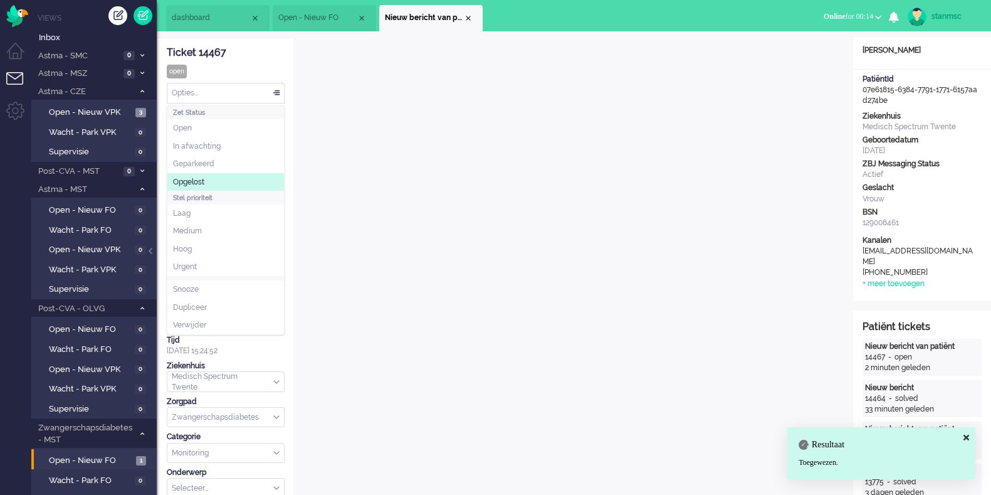
click at [210, 177] on li "Opgelost" at bounding box center [225, 182] width 117 height 18
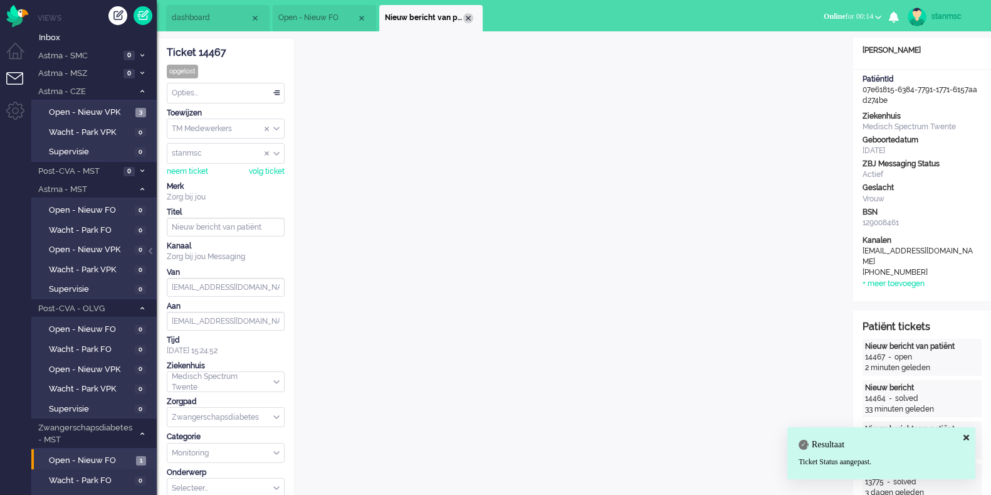
click at [466, 19] on div "Close tab" at bounding box center [468, 18] width 10 height 10
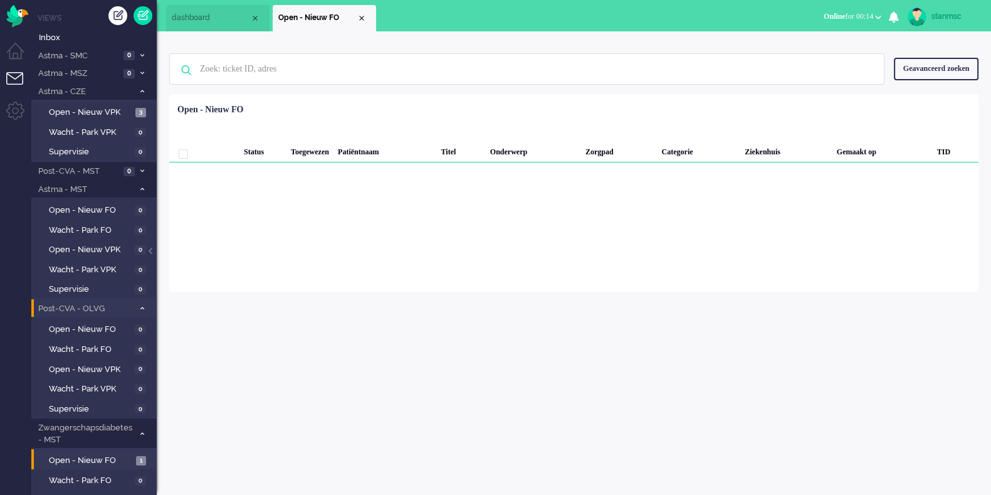
scroll to position [90, 0]
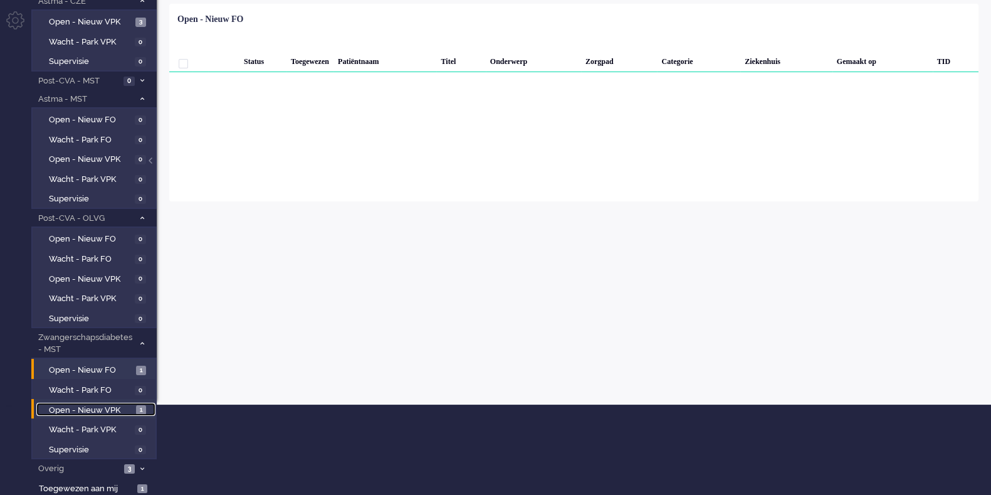
click at [86, 404] on span "Open - Nieuw VPK" at bounding box center [91, 410] width 84 height 12
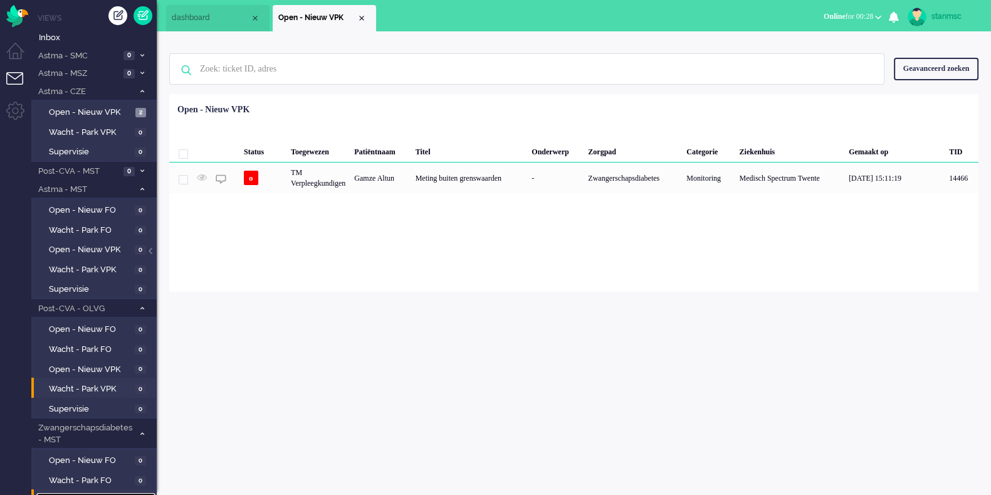
scroll to position [0, 0]
click at [79, 111] on span "Open - Nieuw VPK" at bounding box center [90, 113] width 83 height 12
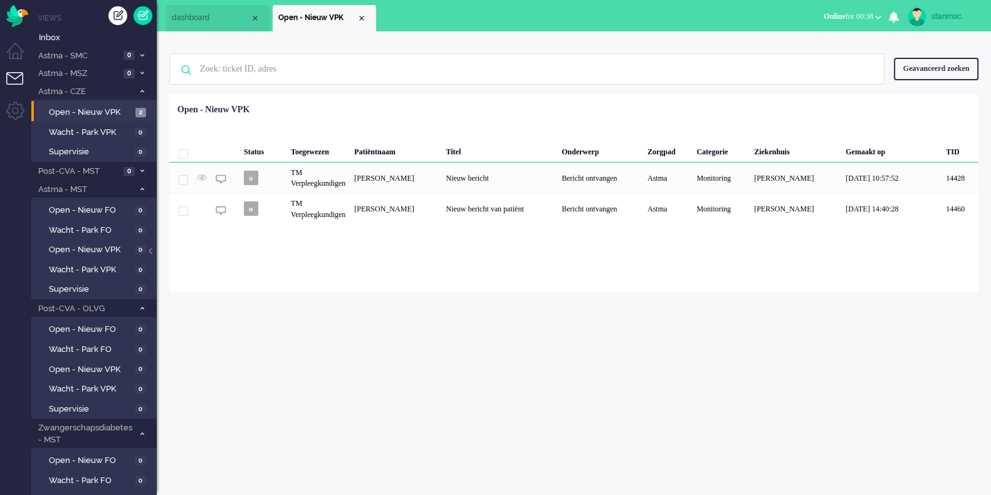
click at [851, 18] on span "Online for 00:38" at bounding box center [849, 16] width 50 height 9
click at [827, 40] on label "Niet beschikbaar" at bounding box center [829, 42] width 99 height 11
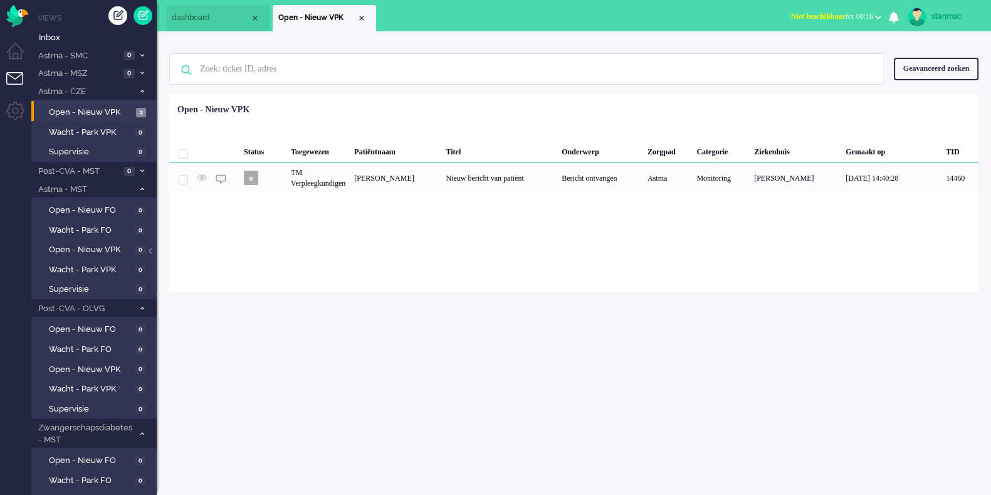
click at [839, 16] on span "Niet beschikbaar for 00:16" at bounding box center [832, 16] width 82 height 9
click at [823, 54] on label "Online" at bounding box center [829, 56] width 99 height 11
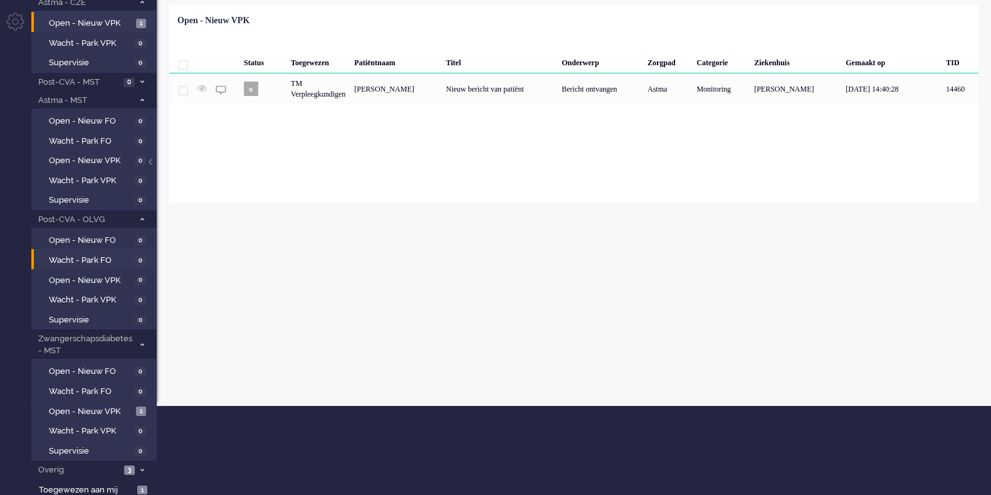
scroll to position [90, 0]
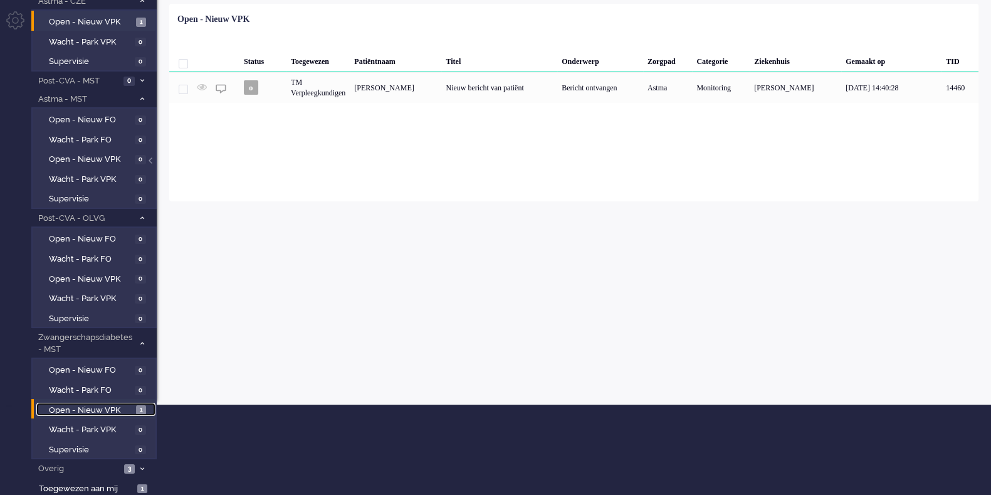
click at [95, 408] on span "Open - Nieuw VPK" at bounding box center [91, 410] width 84 height 12
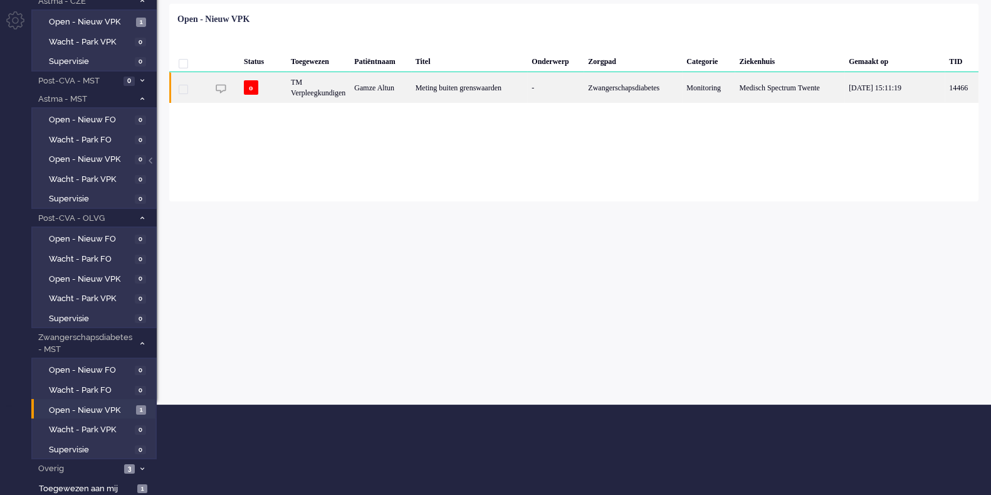
click at [337, 89] on div "TM Verpleegkundigen" at bounding box center [318, 87] width 63 height 31
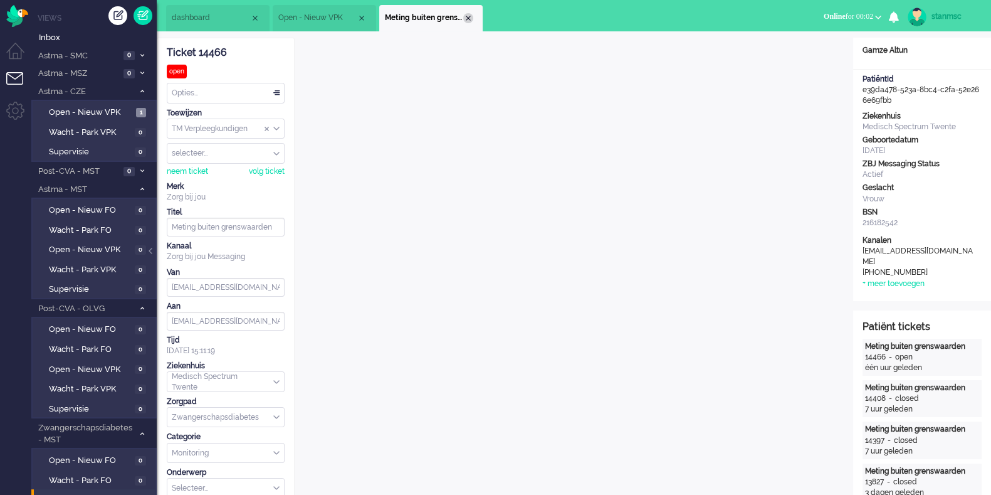
click at [468, 19] on div "Close tab" at bounding box center [468, 18] width 10 height 10
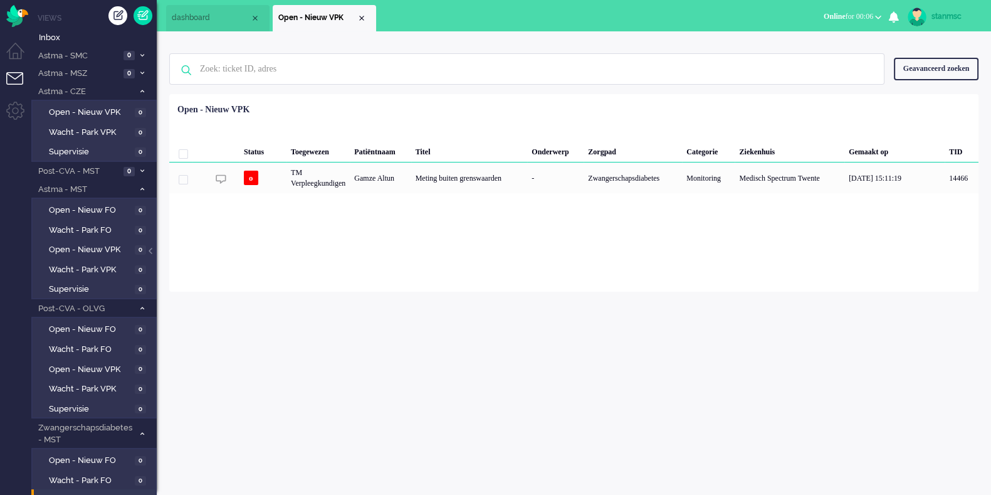
click at [230, 15] on span "dashboard" at bounding box center [211, 18] width 78 height 11
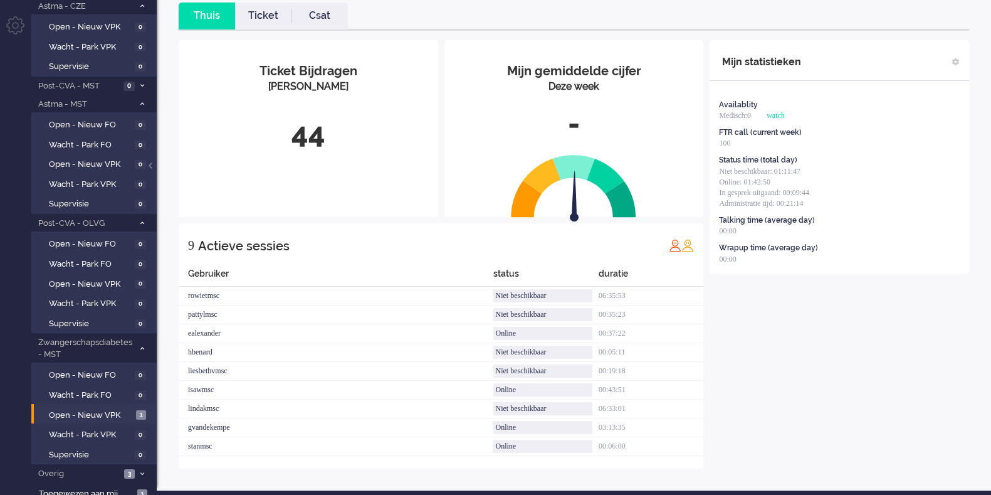
scroll to position [90, 0]
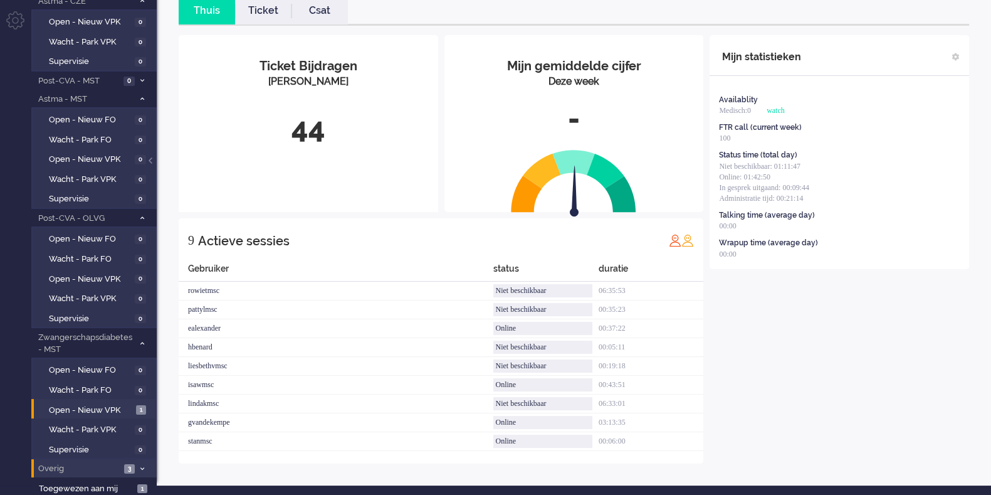
click at [88, 468] on span "Overig" at bounding box center [78, 469] width 84 height 12
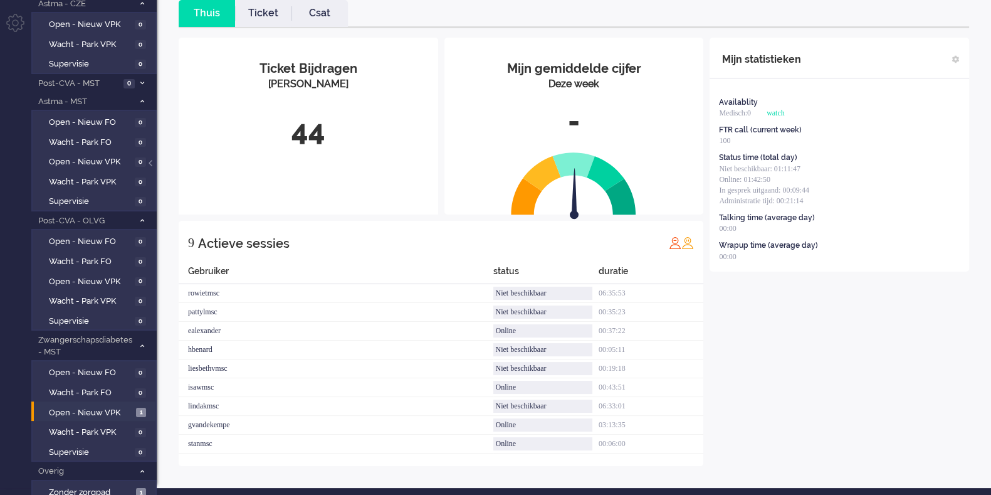
scroll to position [0, 0]
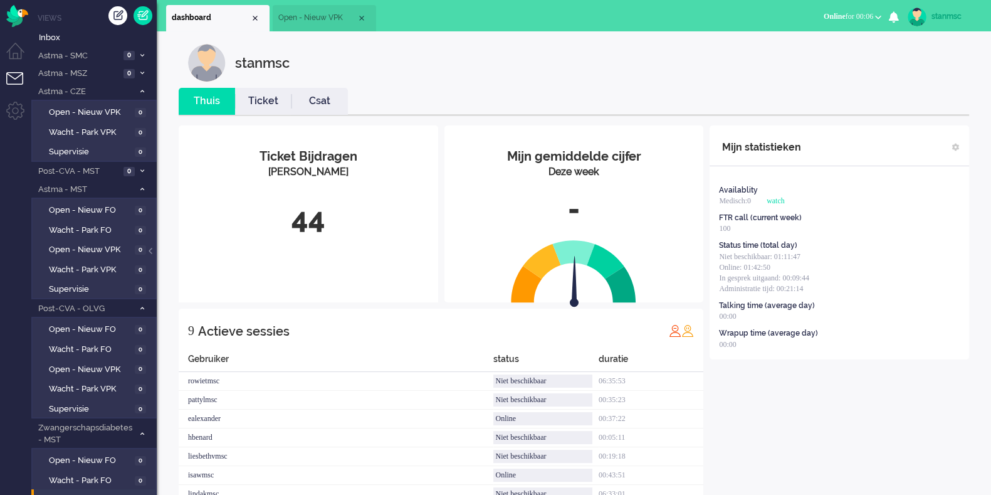
click at [320, 19] on span "Open - Nieuw VPK" at bounding box center [317, 18] width 78 height 11
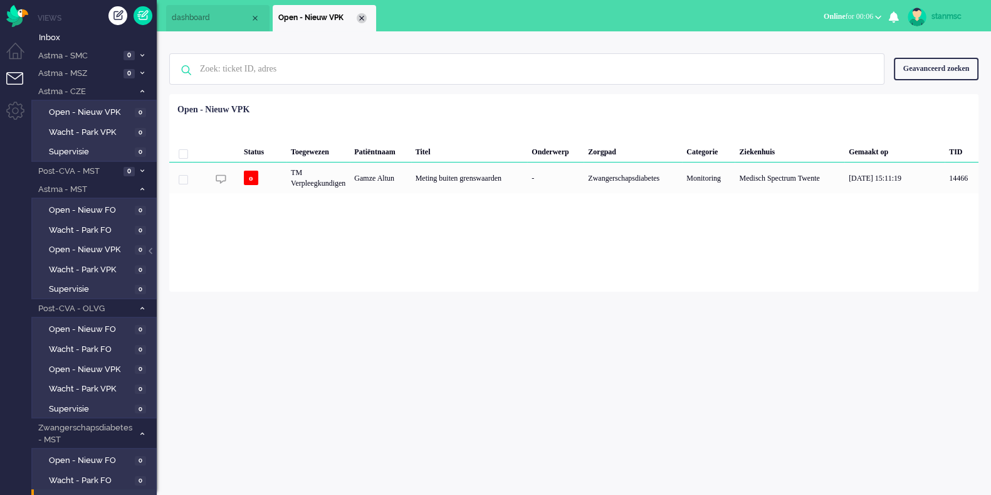
click at [366, 17] on div "Close tab" at bounding box center [362, 18] width 10 height 10
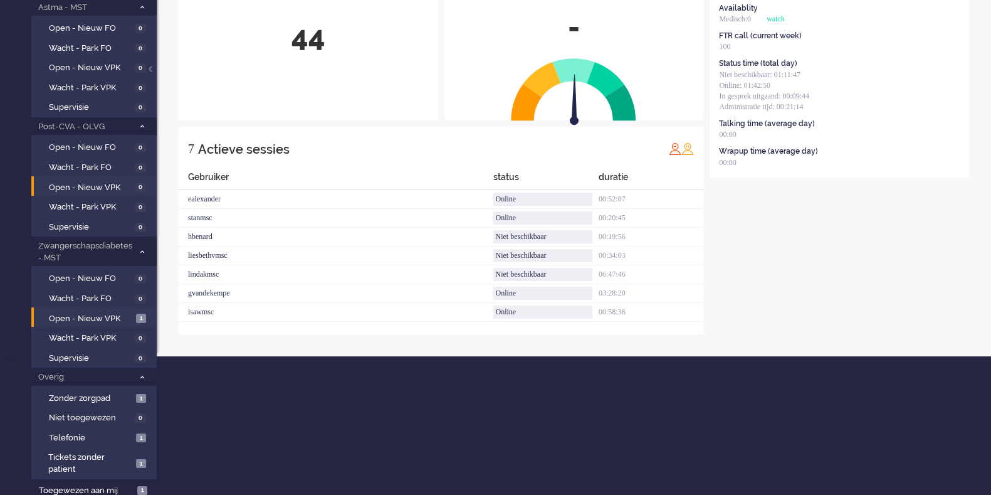
scroll to position [182, 0]
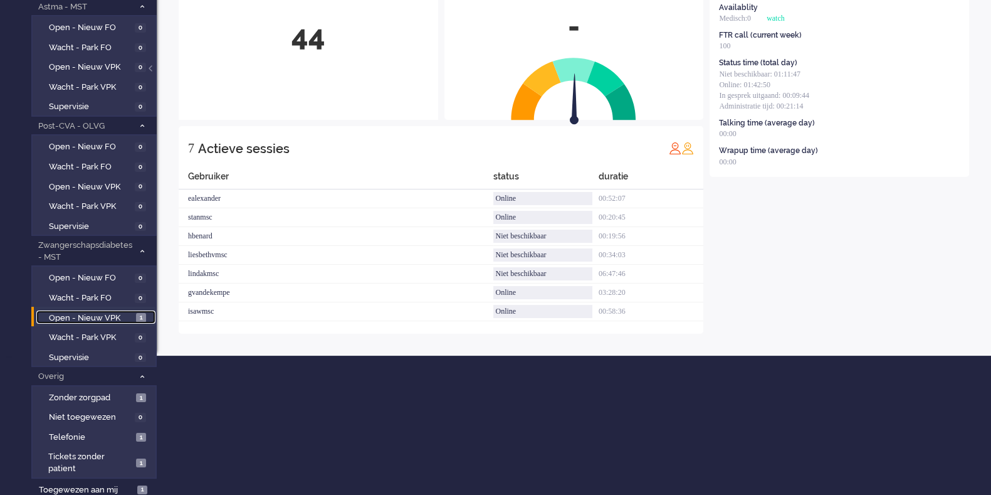
click at [97, 313] on span "Open - Nieuw VPK" at bounding box center [91, 318] width 84 height 12
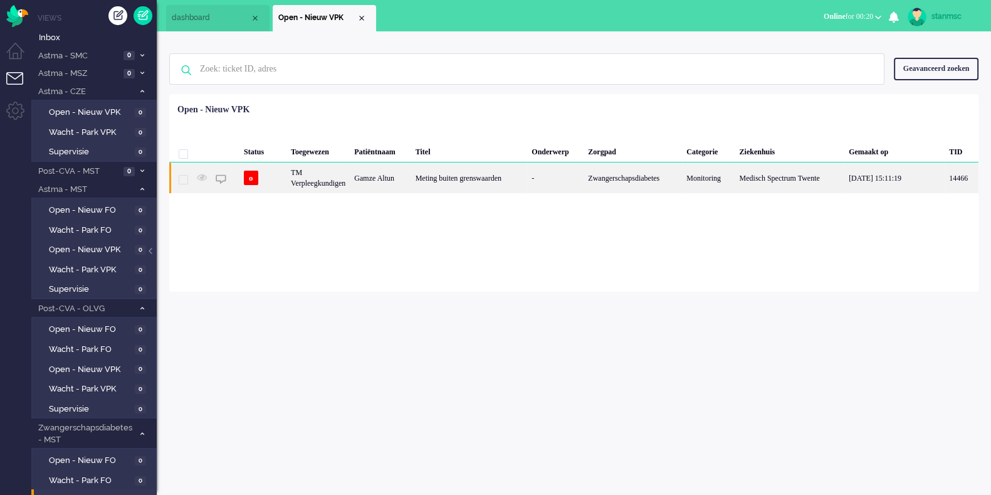
click at [282, 179] on div "o" at bounding box center [263, 177] width 47 height 31
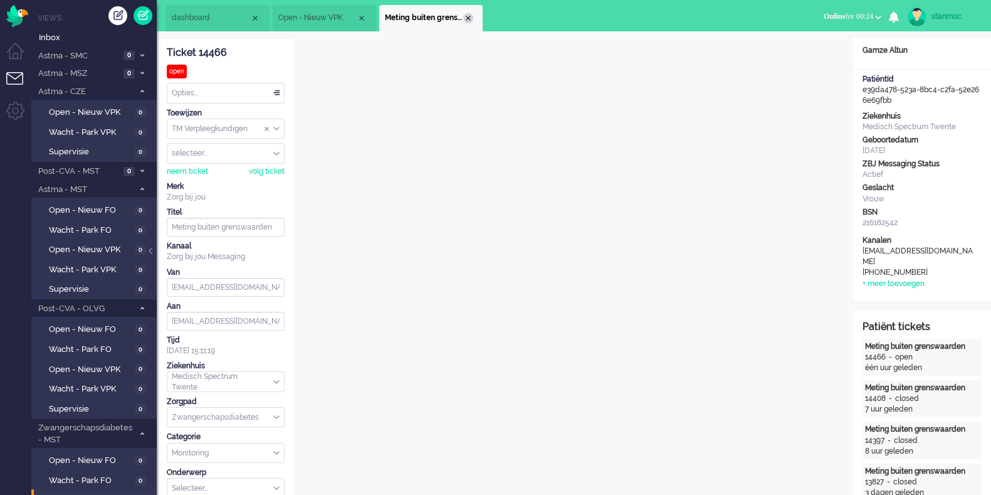
click at [467, 19] on div "Close tab" at bounding box center [468, 18] width 10 height 10
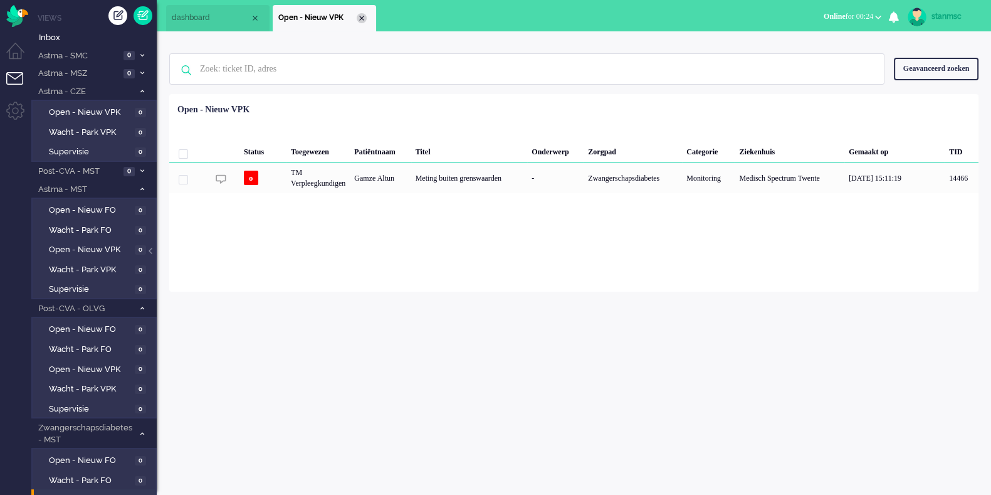
click at [362, 19] on div "Close tab" at bounding box center [362, 18] width 10 height 10
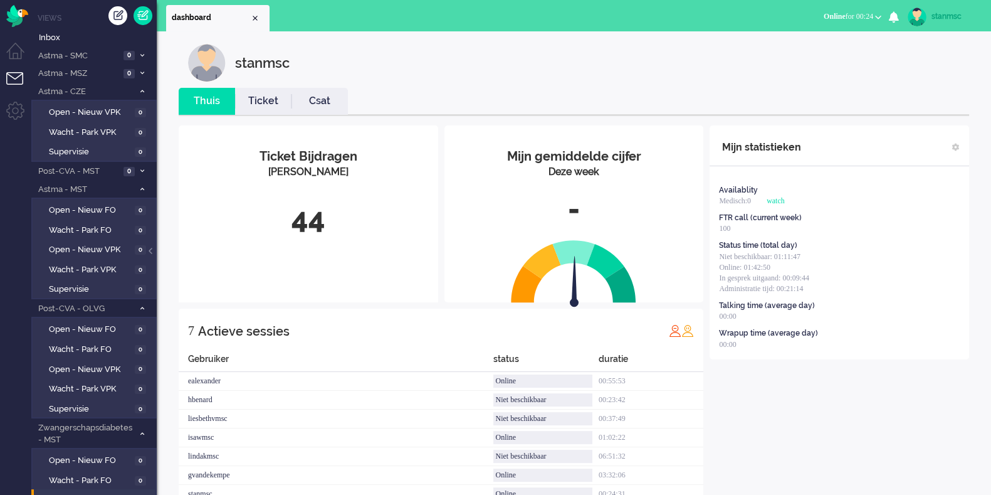
click at [255, 95] on link "Ticket" at bounding box center [263, 101] width 56 height 14
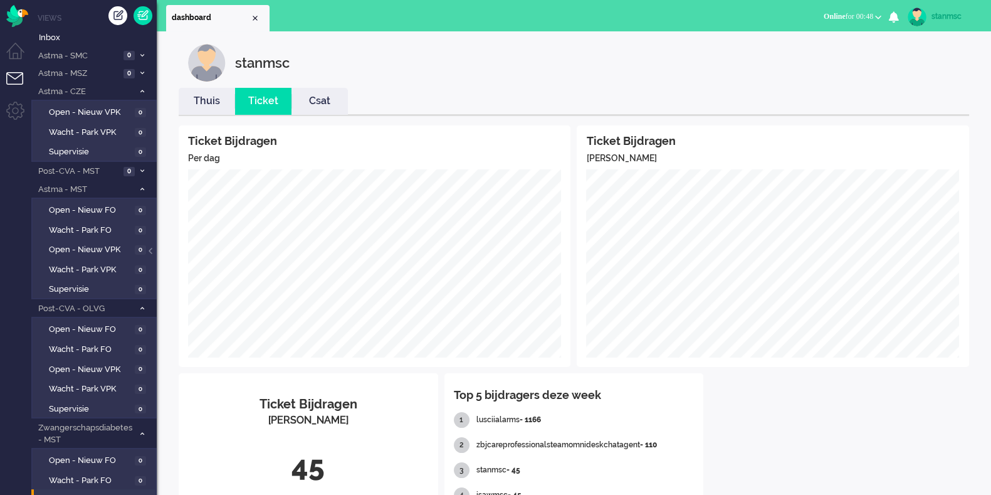
click at [868, 18] on span "Online for 00:48" at bounding box center [849, 16] width 50 height 9
click at [827, 43] on label "Niet beschikbaar" at bounding box center [829, 42] width 99 height 11
click at [944, 18] on div "stanmsc" at bounding box center [955, 16] width 47 height 13
click at [931, 105] on link "Uitloggen" at bounding box center [941, 101] width 87 height 13
